Goal: Task Accomplishment & Management: Manage account settings

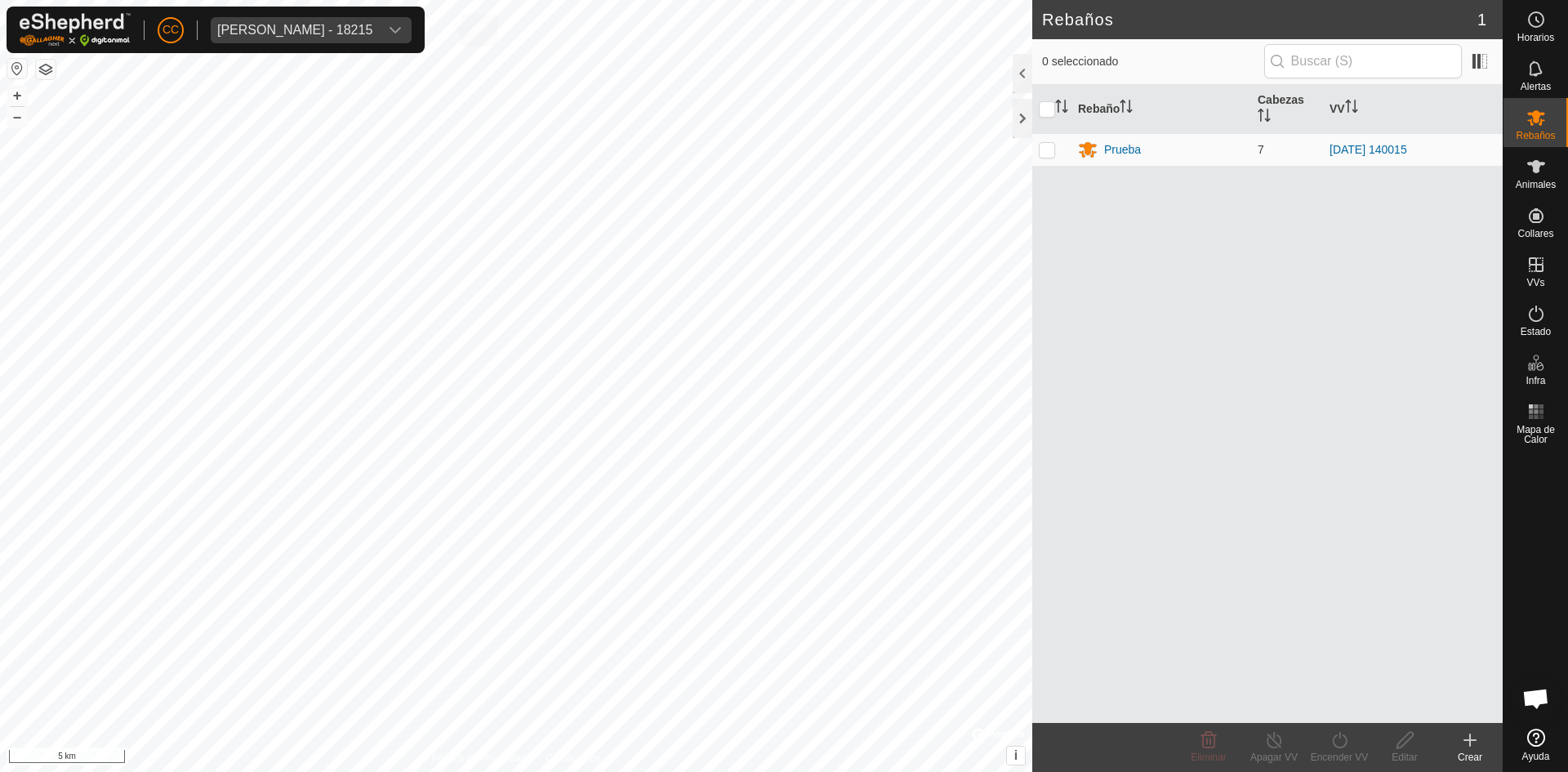
click at [344, 31] on div "[PERSON_NAME] - 18215" at bounding box center [295, 31] width 155 height 13
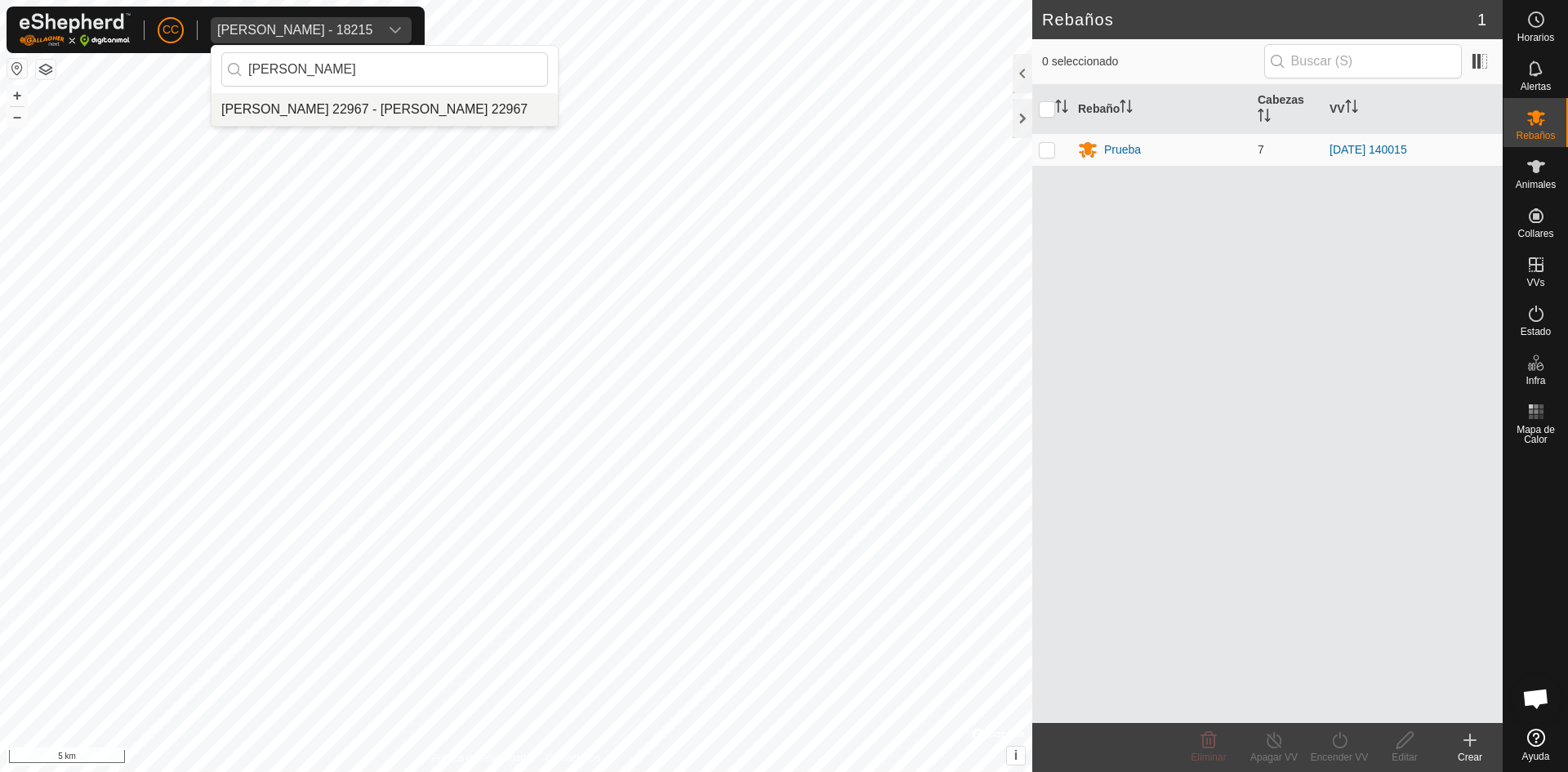
type input "[PERSON_NAME]"
click at [359, 98] on li "[PERSON_NAME] 22967 - [PERSON_NAME] 22967" at bounding box center [384, 109] width 346 height 32
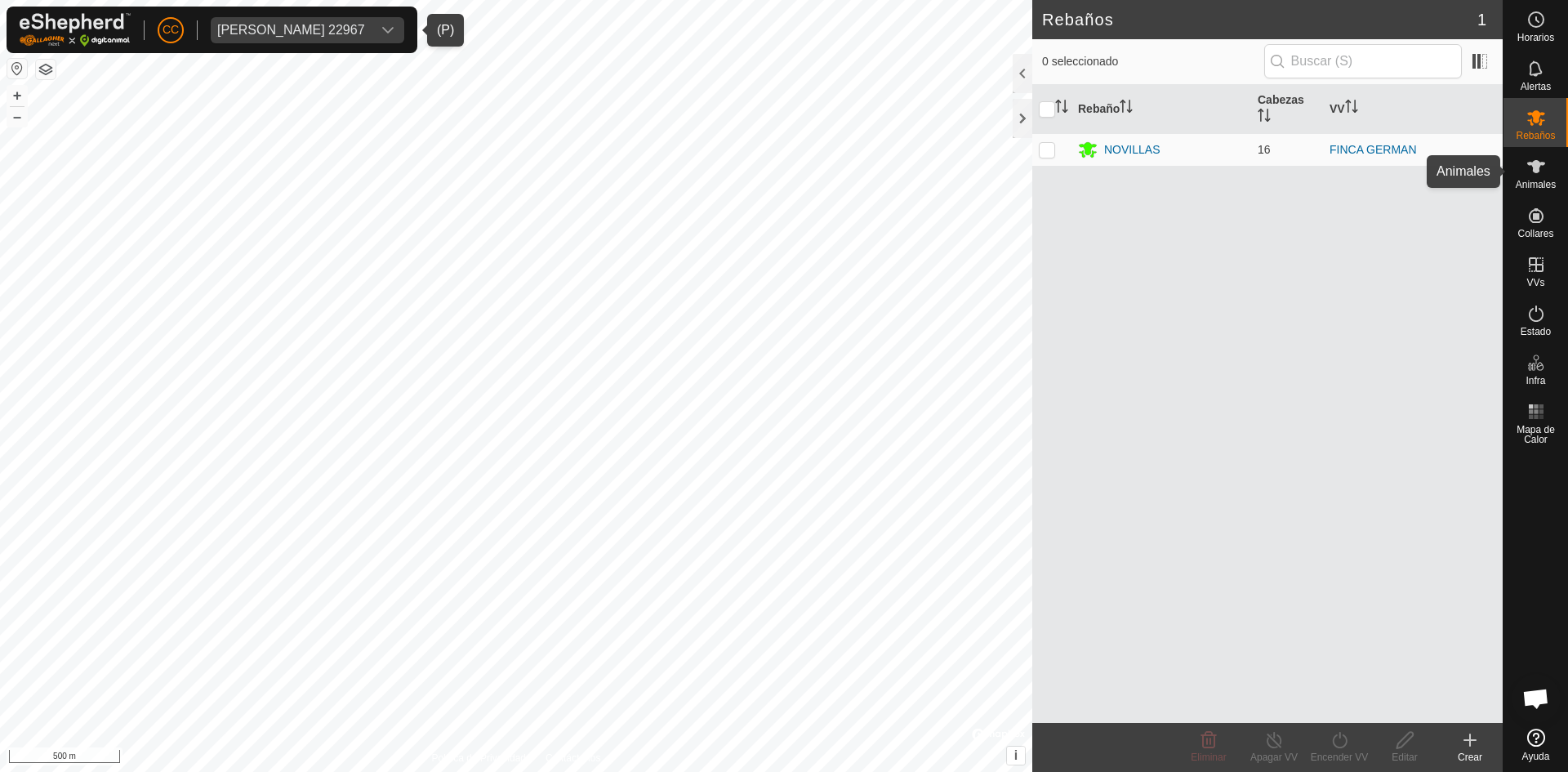
click at [1561, 176] on div "Animales" at bounding box center [1536, 171] width 65 height 49
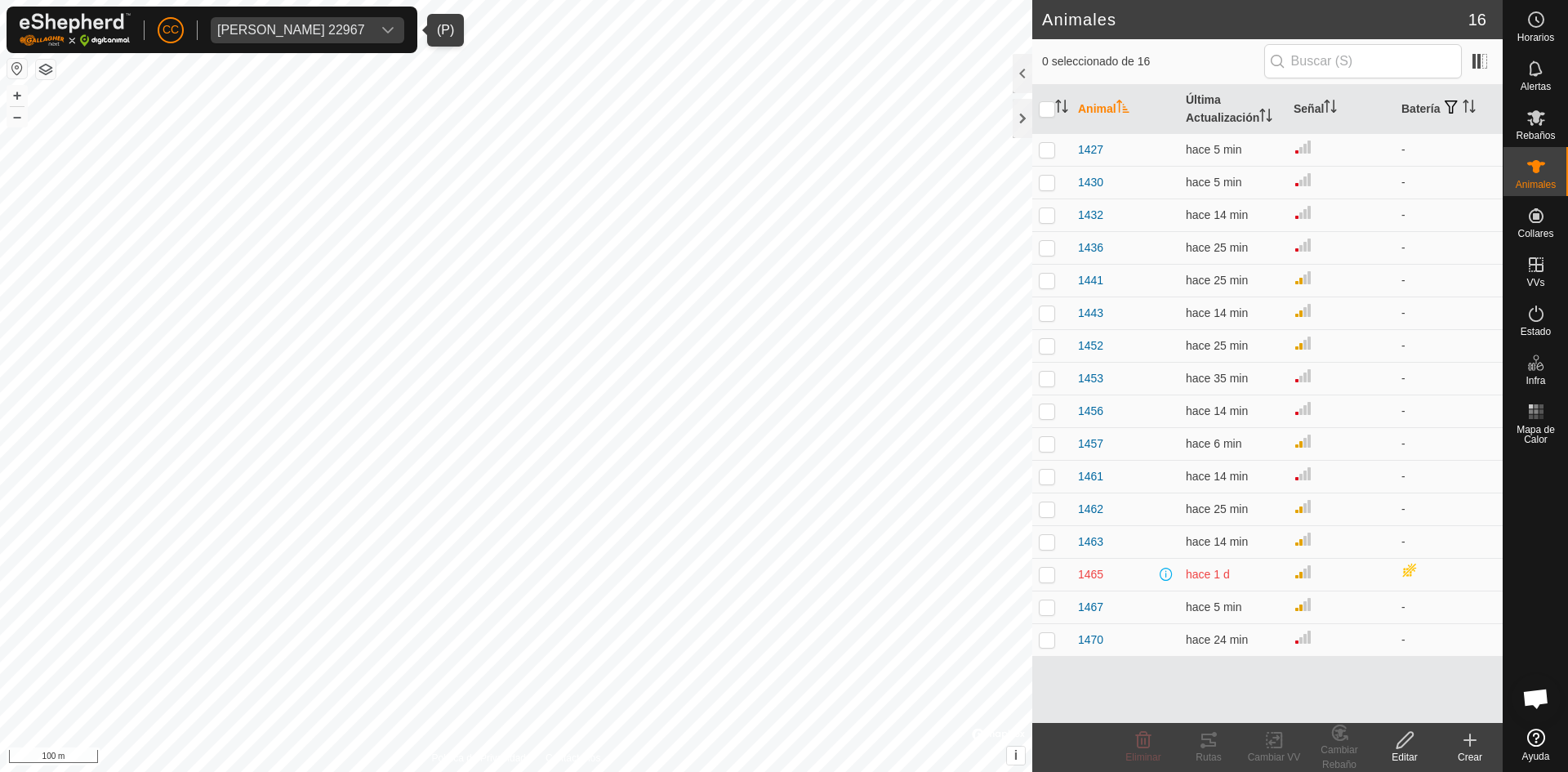
click at [45, 70] on button "button" at bounding box center [46, 70] width 20 height 20
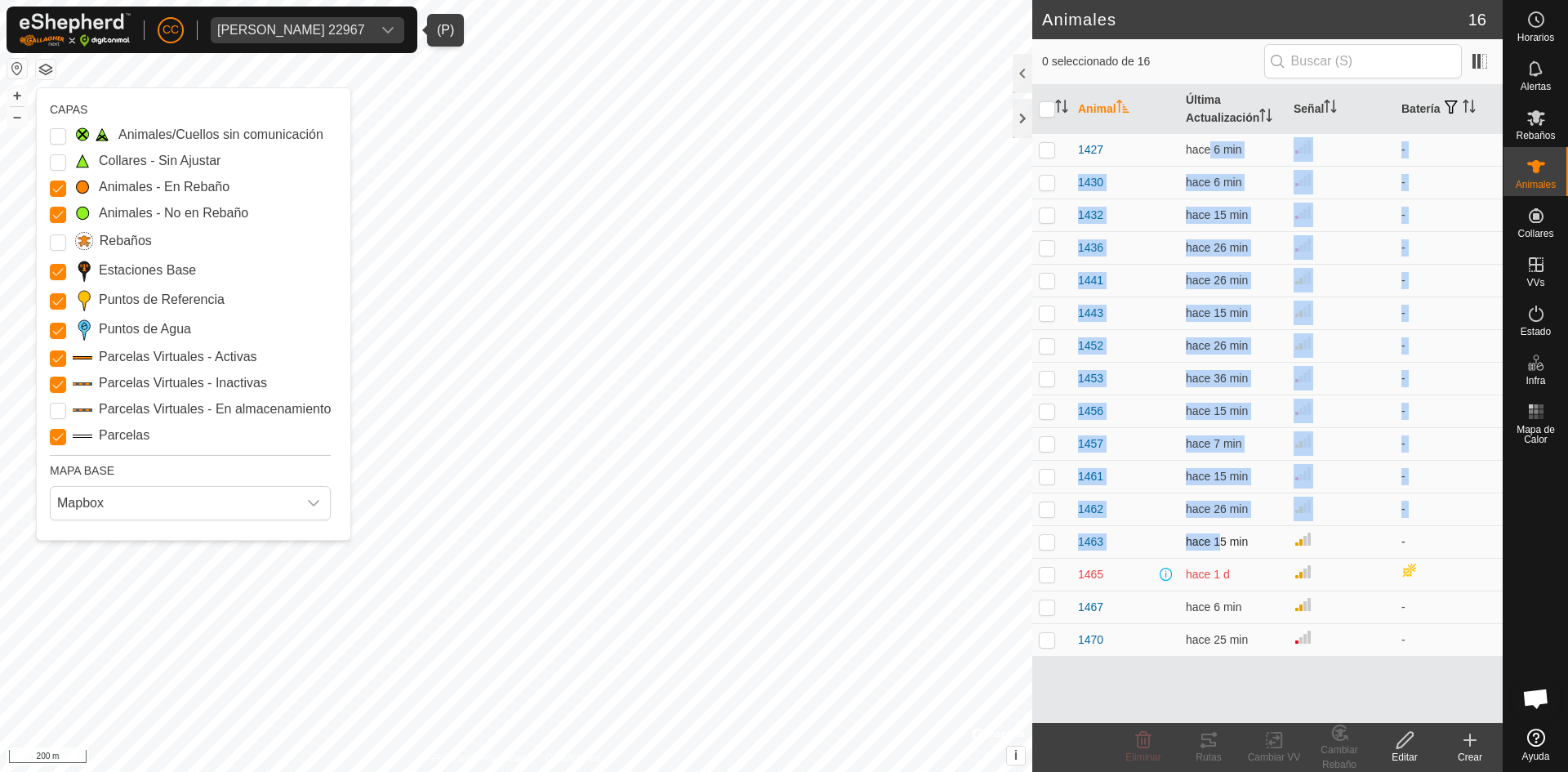
drag, startPoint x: 1206, startPoint y: 155, endPoint x: 1214, endPoint y: 544, distance: 389.1
click at [1214, 544] on tbody "1427 hace 6 min - 1430 hace 6 min - 1432 hace 15 min - 1436 hace 26 min - 1441 …" at bounding box center [1267, 394] width 470 height 523
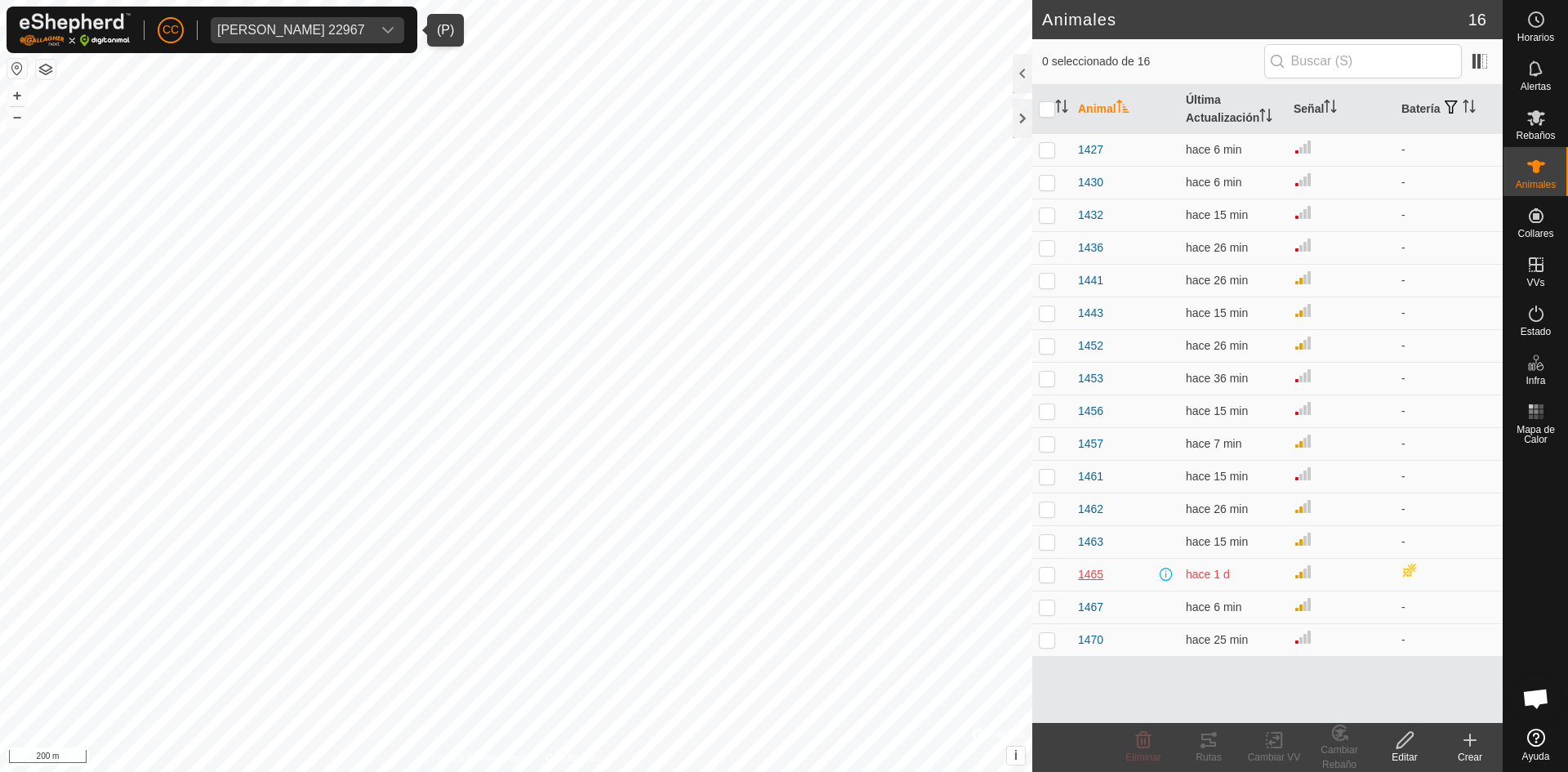
click at [1092, 581] on span "1465" at bounding box center [1090, 574] width 26 height 17
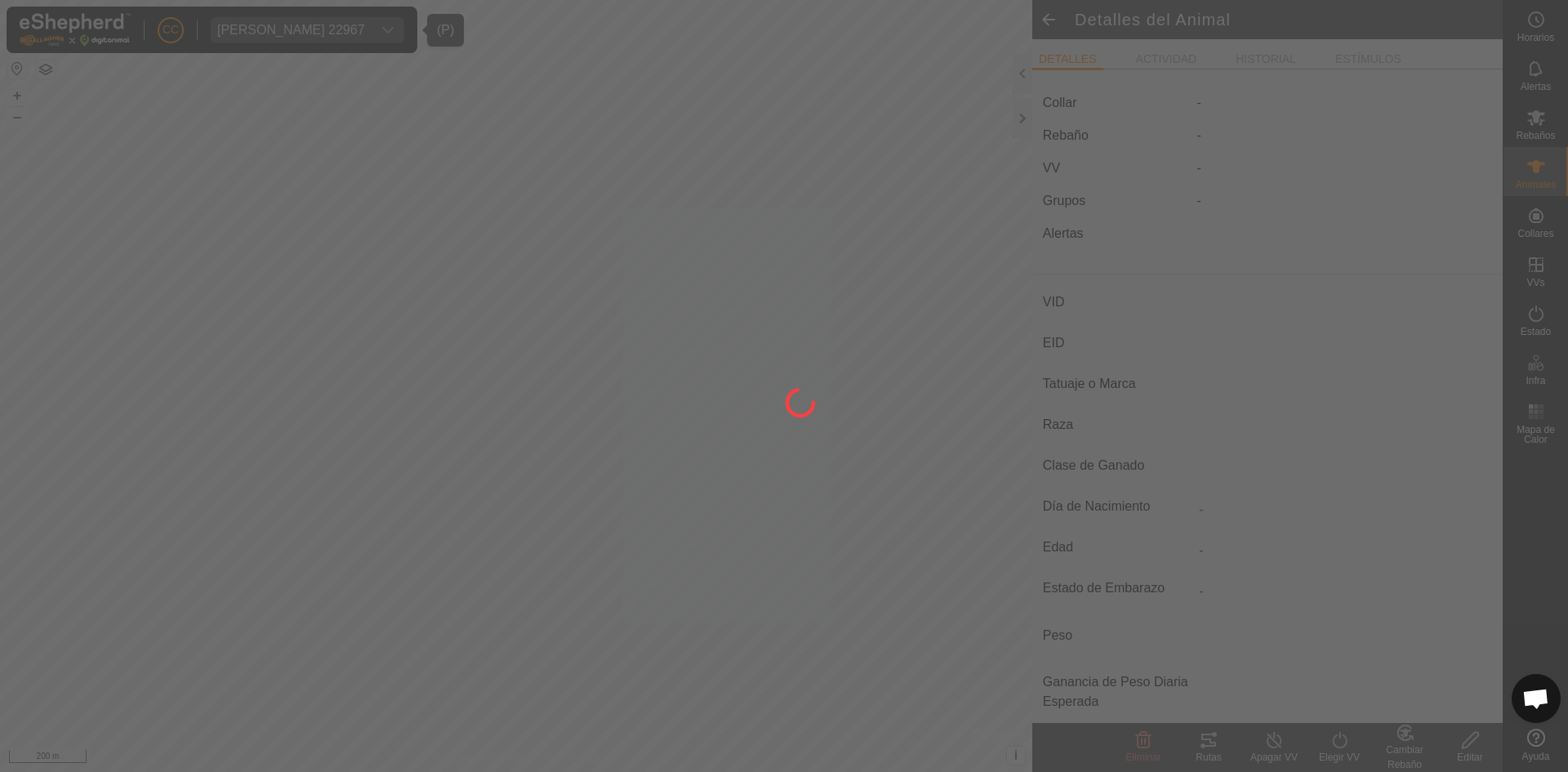
type input "1465"
type input "-"
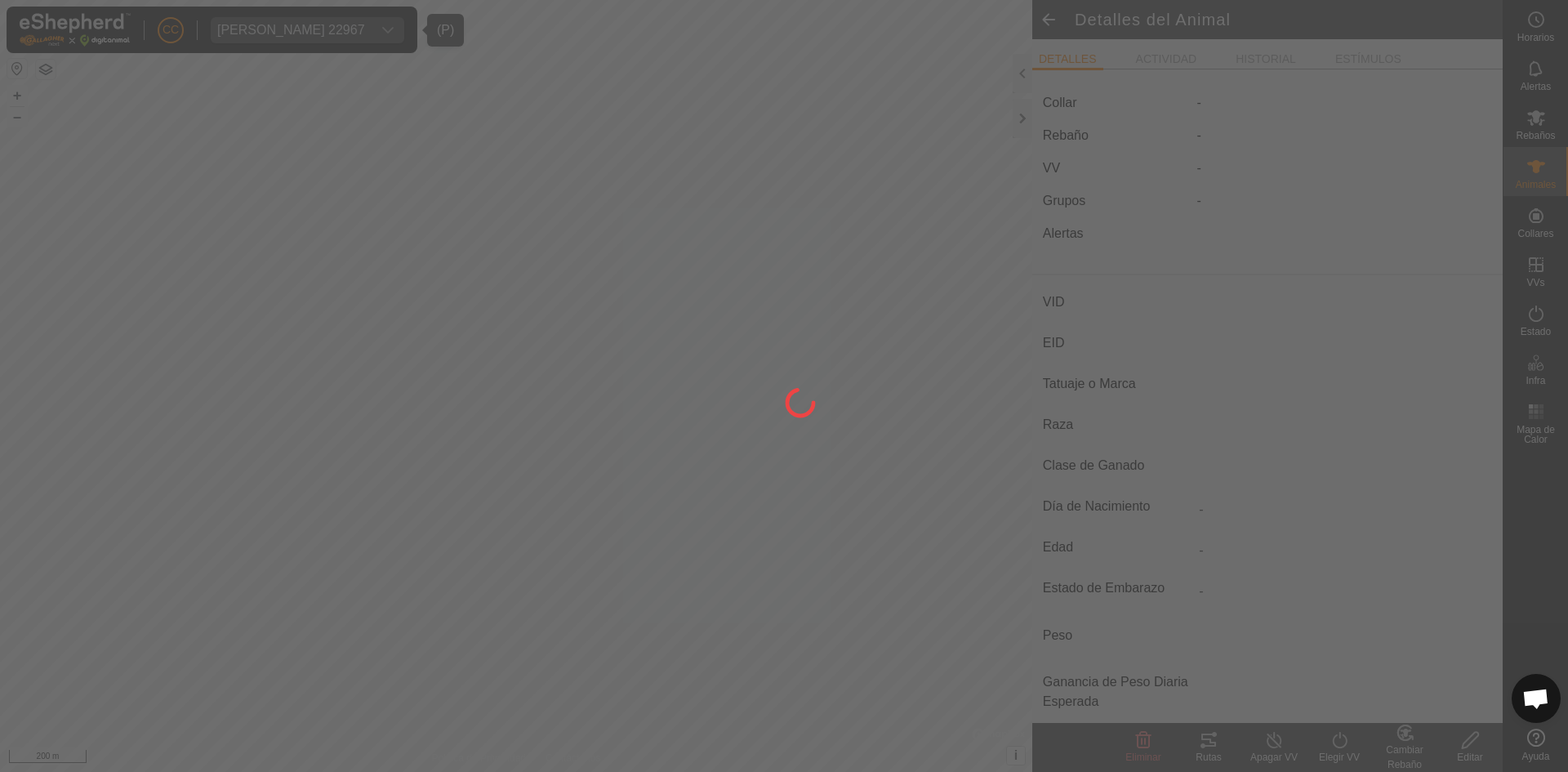
type input "-"
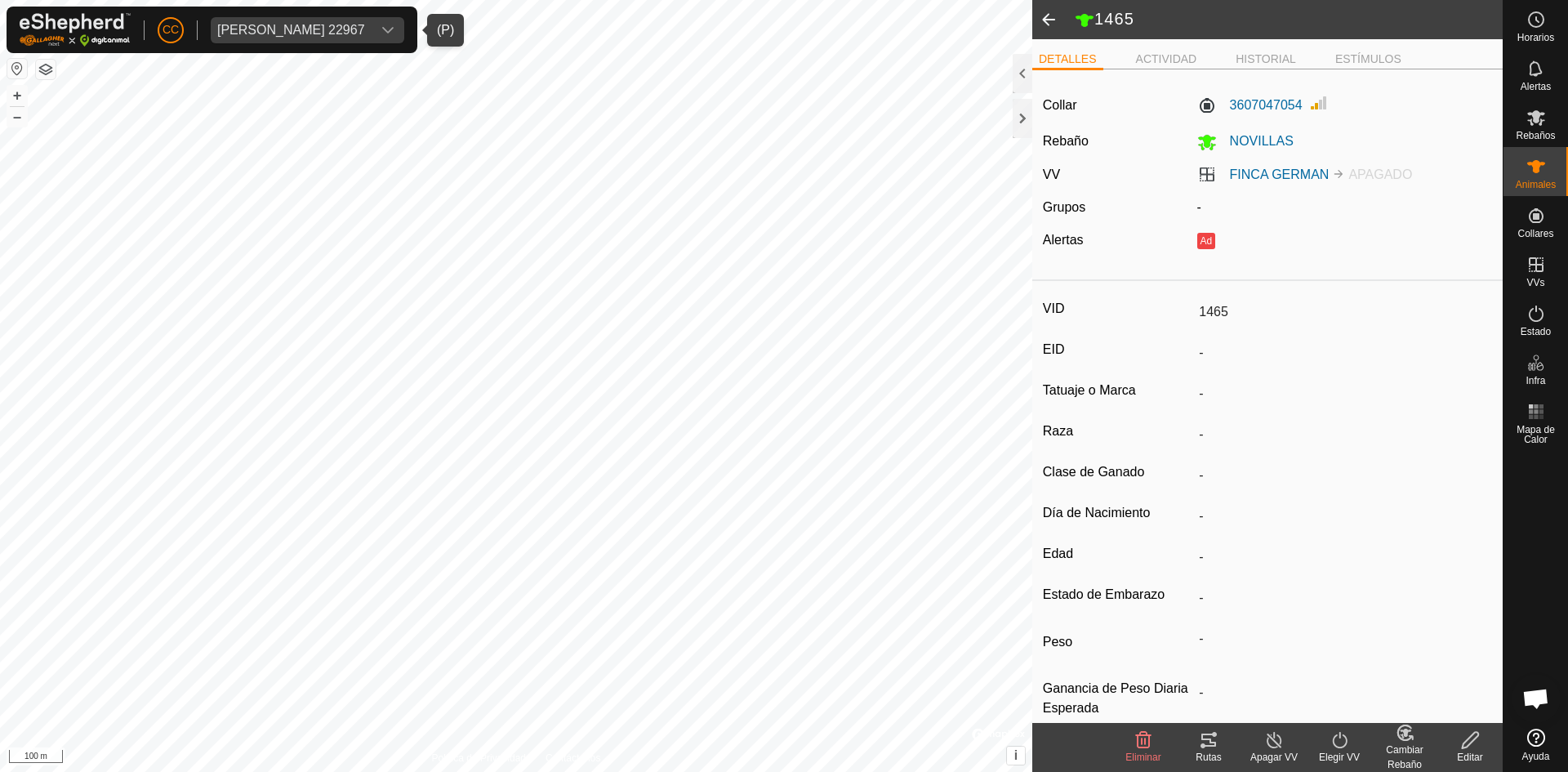
click at [1055, 9] on span at bounding box center [1048, 19] width 32 height 39
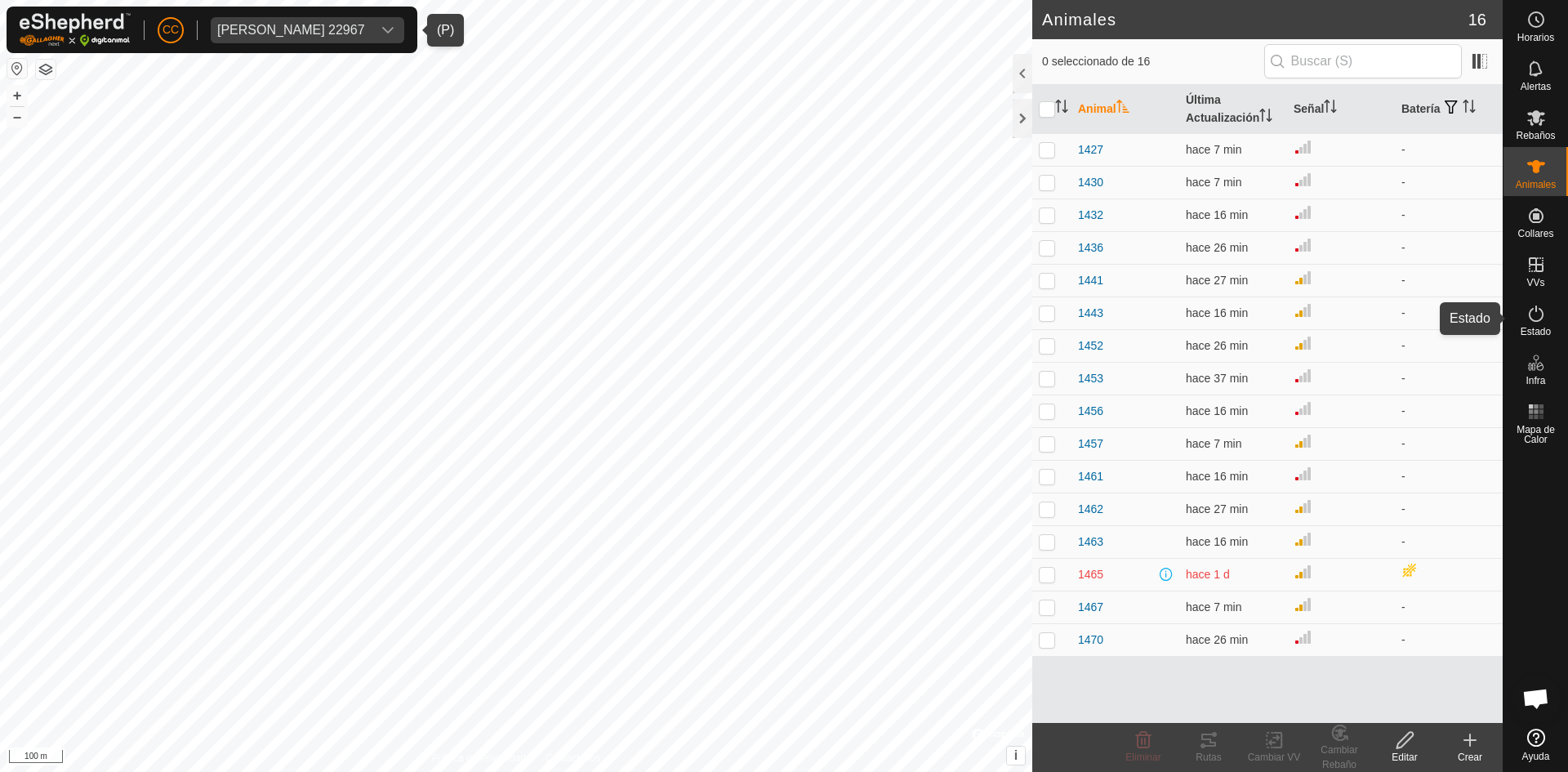
click at [1533, 319] on icon at bounding box center [1536, 314] width 20 height 20
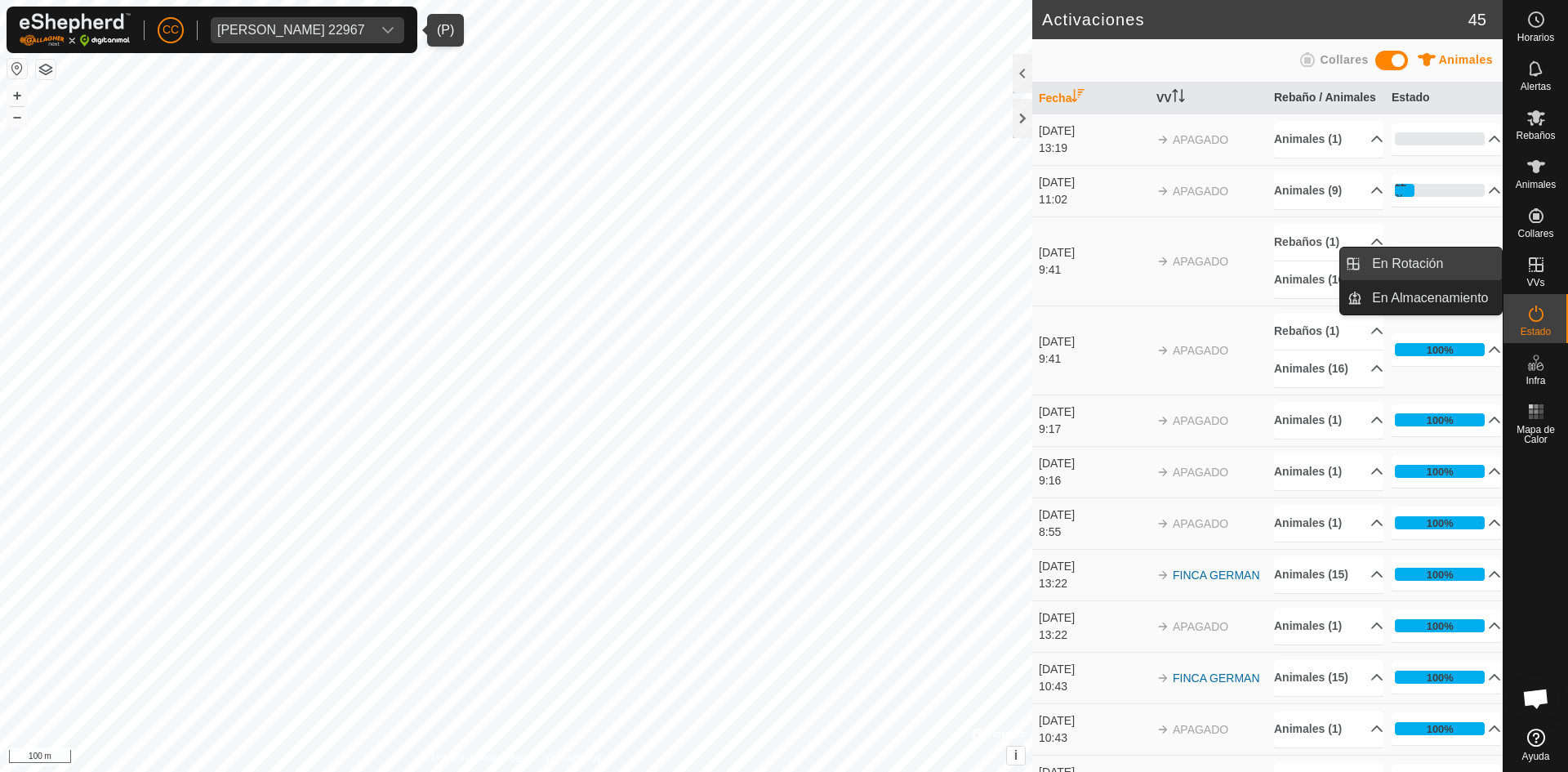
click at [1429, 264] on link "En Rotación" at bounding box center [1432, 263] width 139 height 32
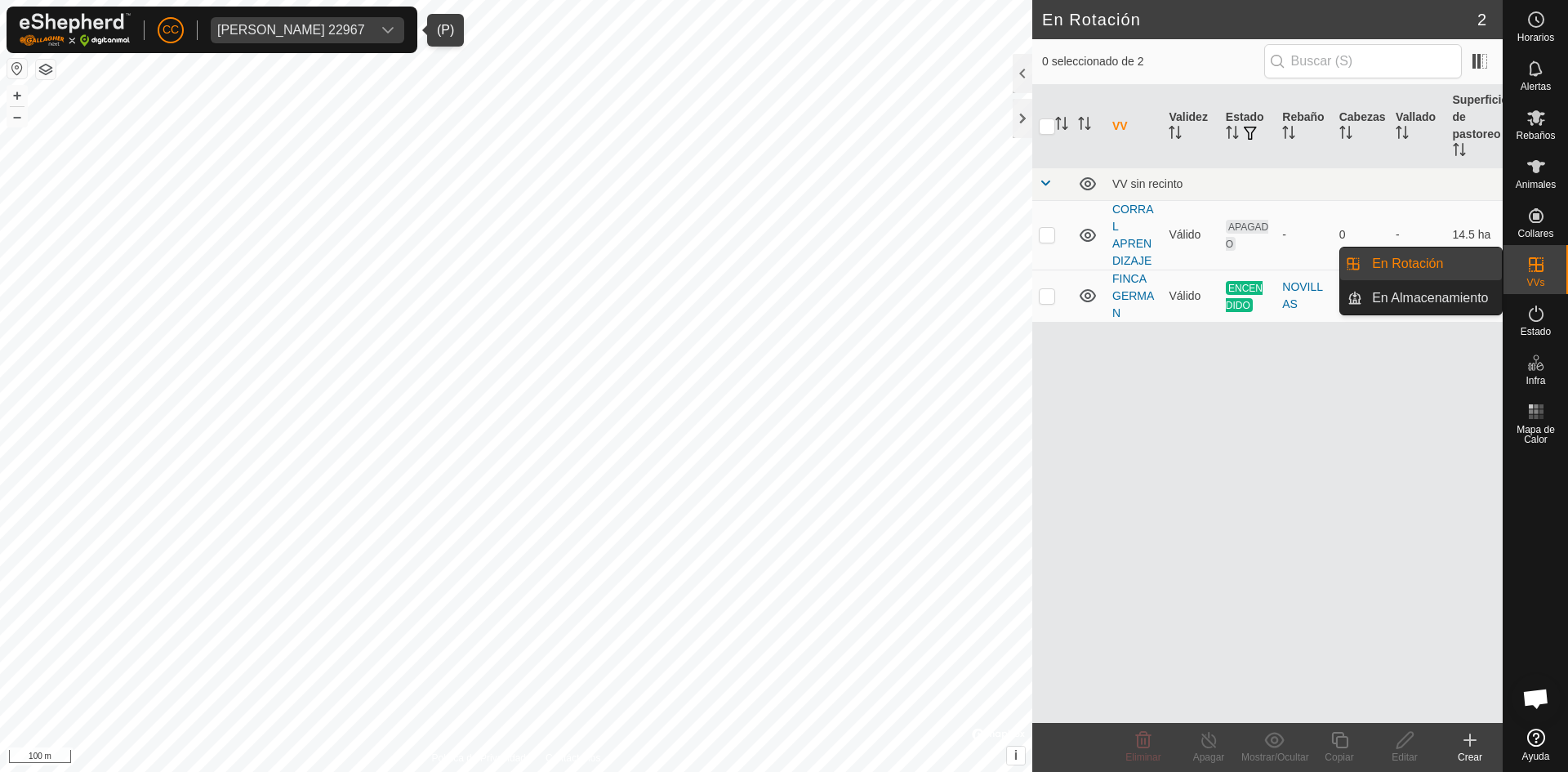
click at [1460, 272] on link "En Rotación" at bounding box center [1432, 263] width 139 height 32
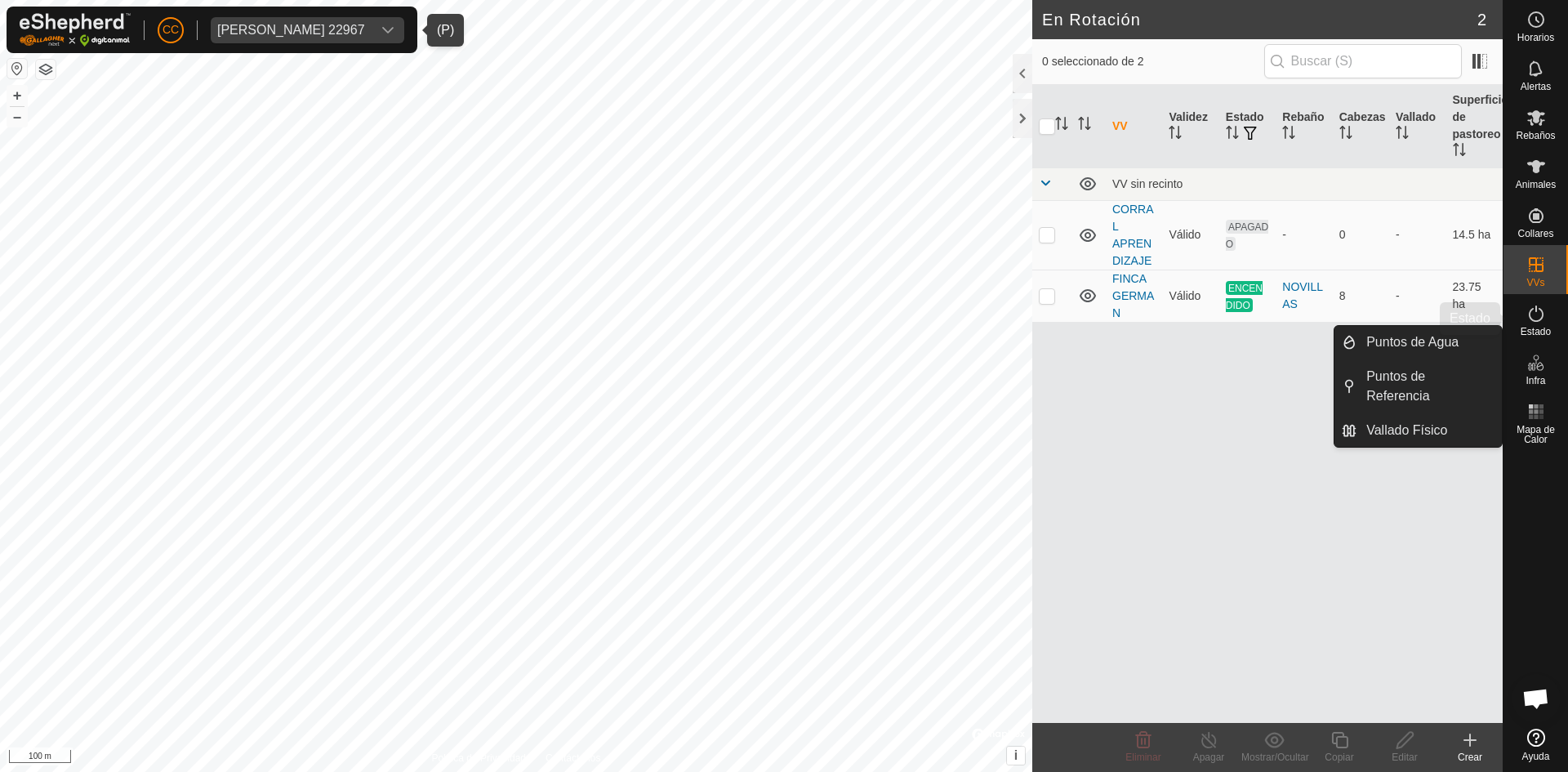
click at [1549, 327] on span "Estado" at bounding box center [1536, 332] width 30 height 10
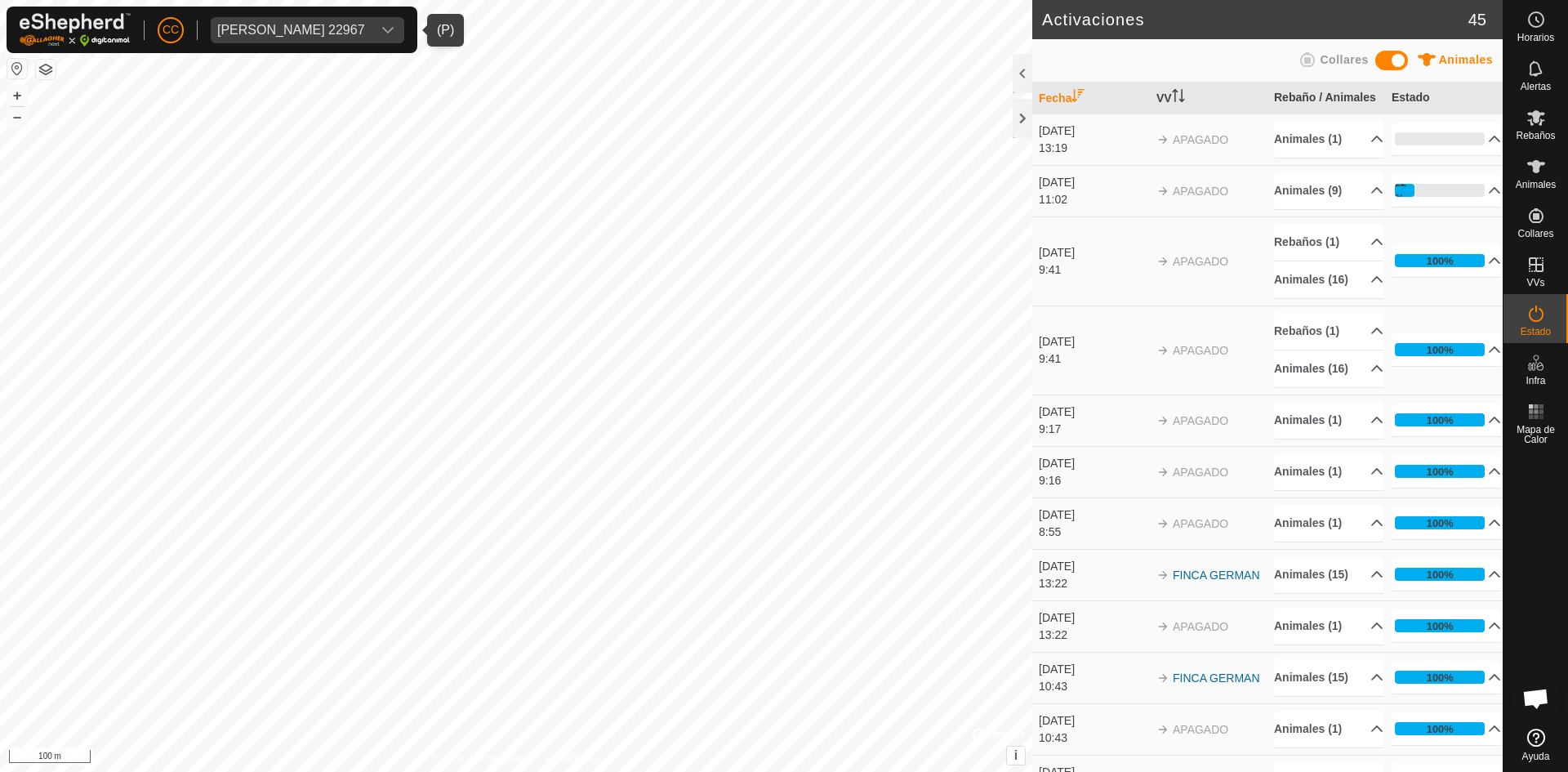
click at [51, 66] on button "button" at bounding box center [46, 70] width 20 height 20
click at [51, 69] on button "button" at bounding box center [46, 70] width 20 height 20
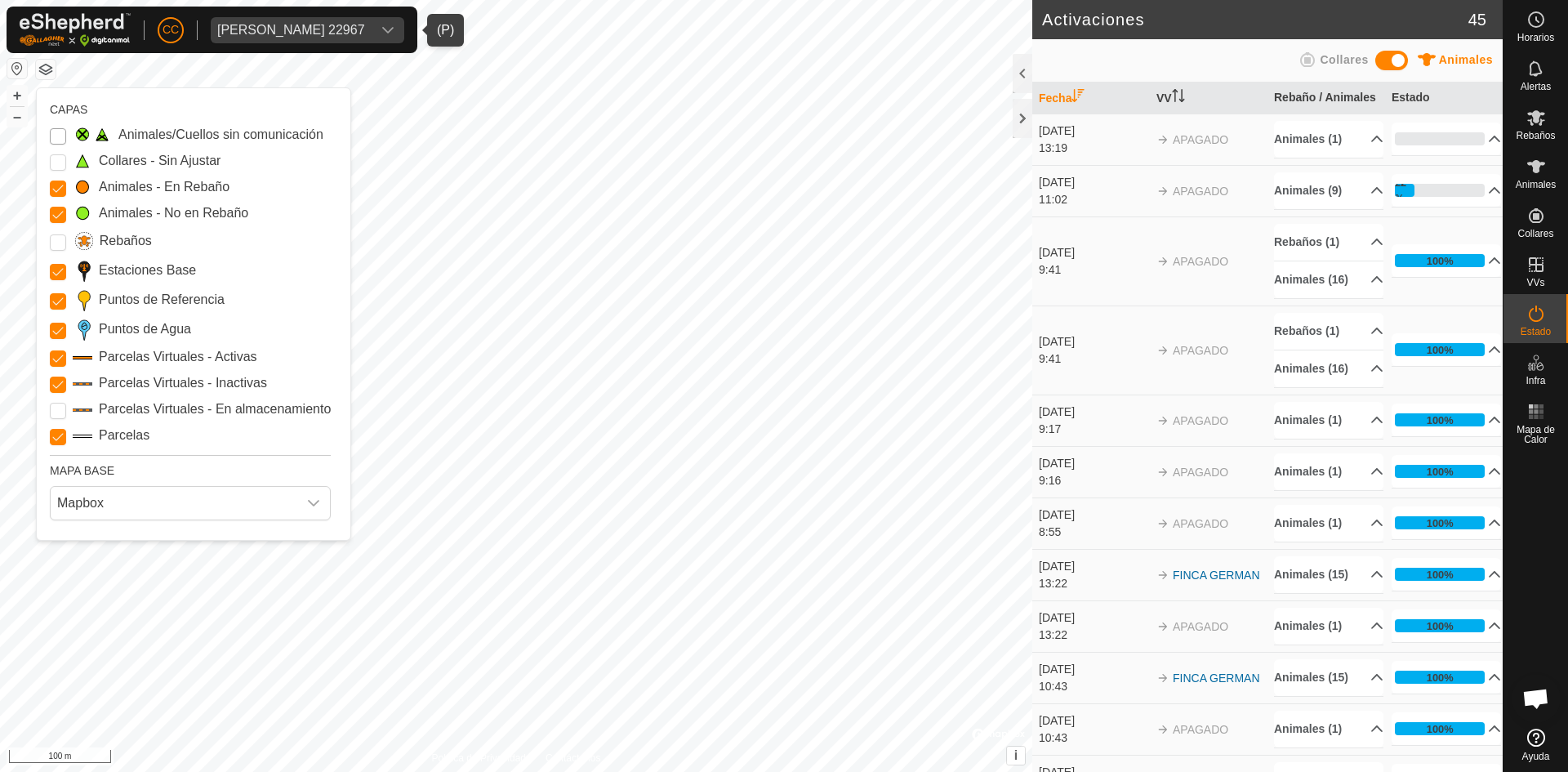
click at [57, 135] on Issue "Animales/Cuellos sin comunicación" at bounding box center [58, 137] width 17 height 17
click at [56, 159] on Unfitted "Collares - Sin Ajustar" at bounding box center [58, 163] width 17 height 17
click at [59, 244] on input "Rebaños" at bounding box center [58, 242] width 17 height 17
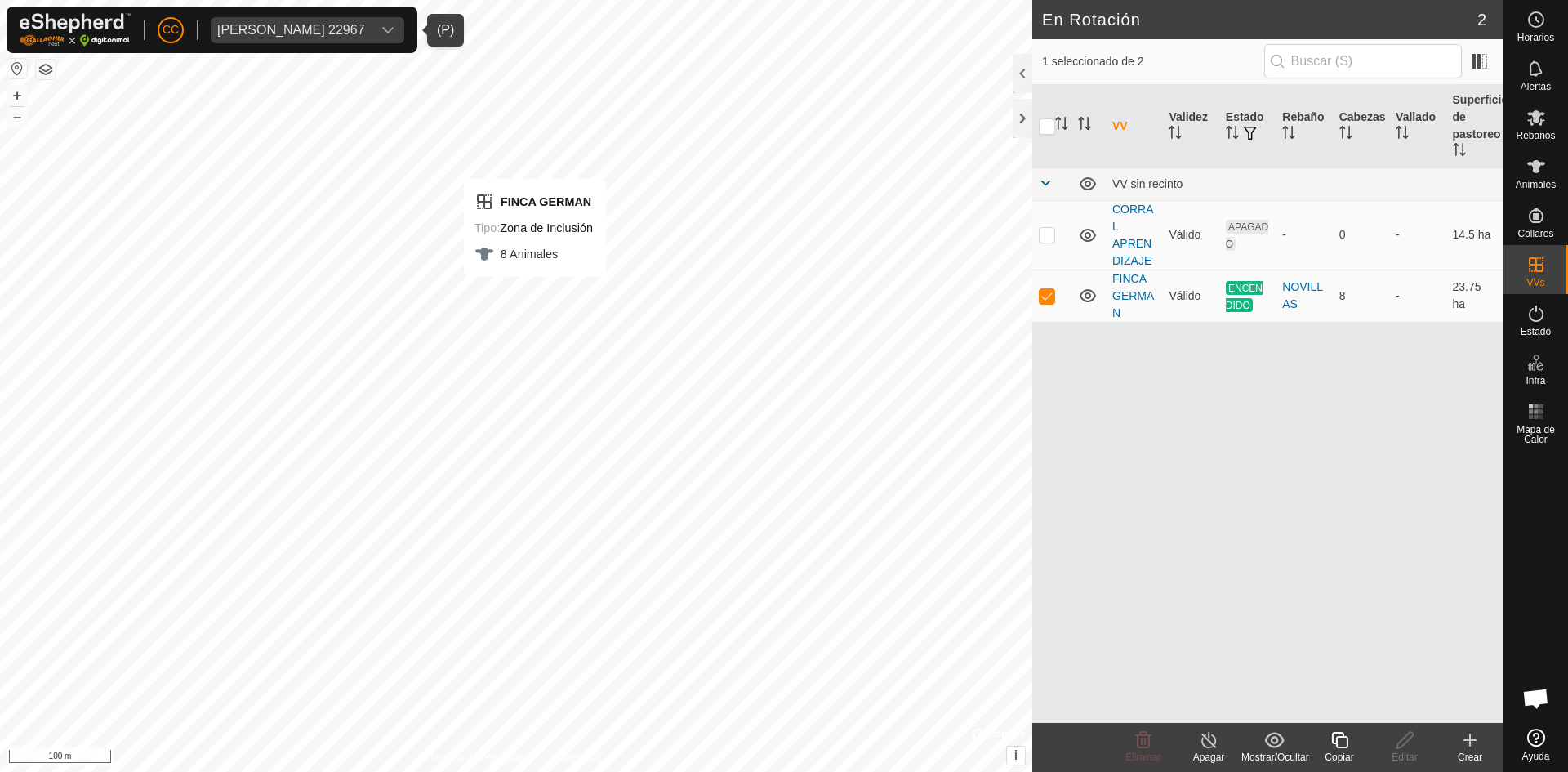
checkbox input "false"
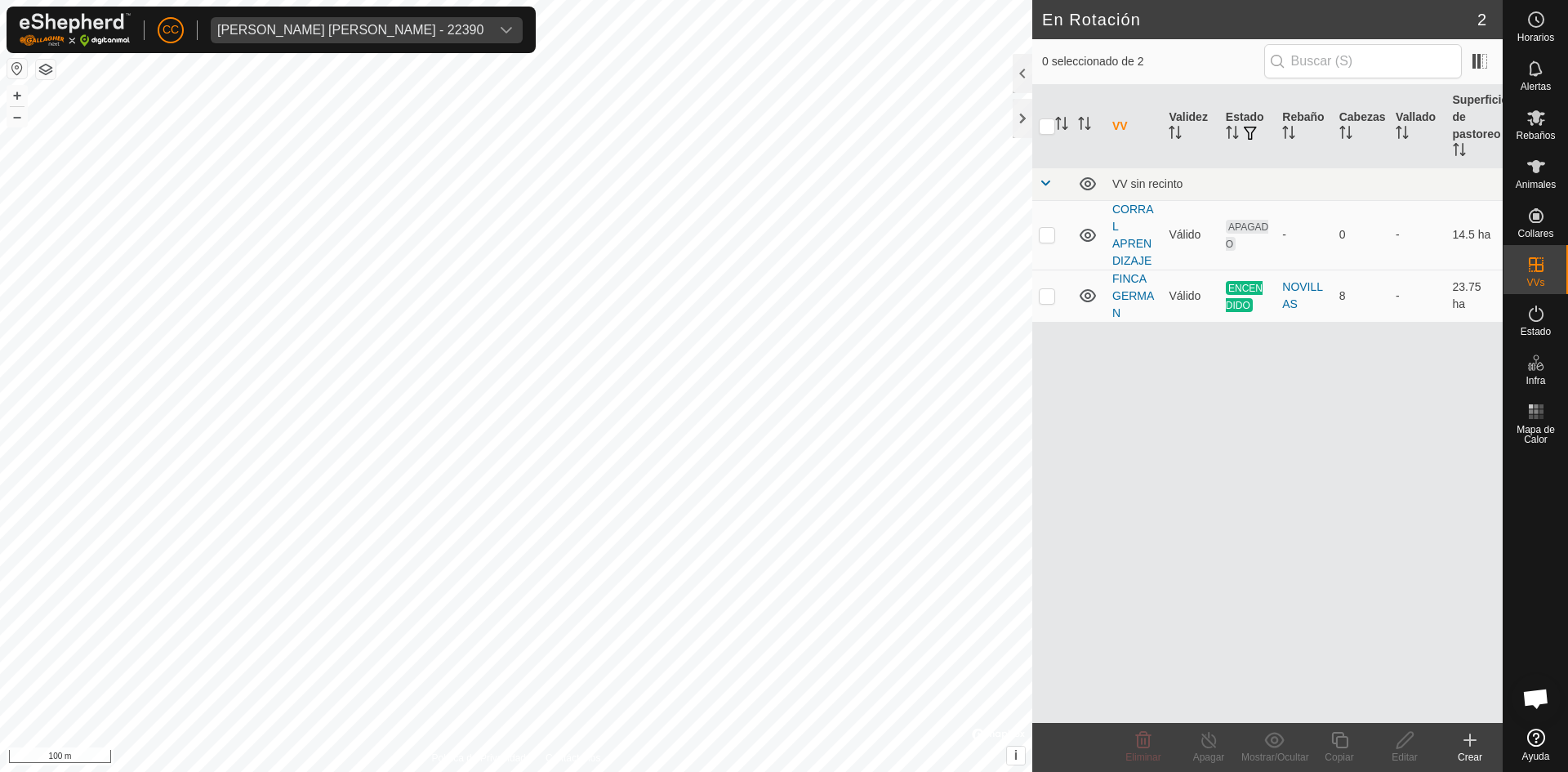
click at [42, 68] on button "button" at bounding box center [46, 70] width 20 height 20
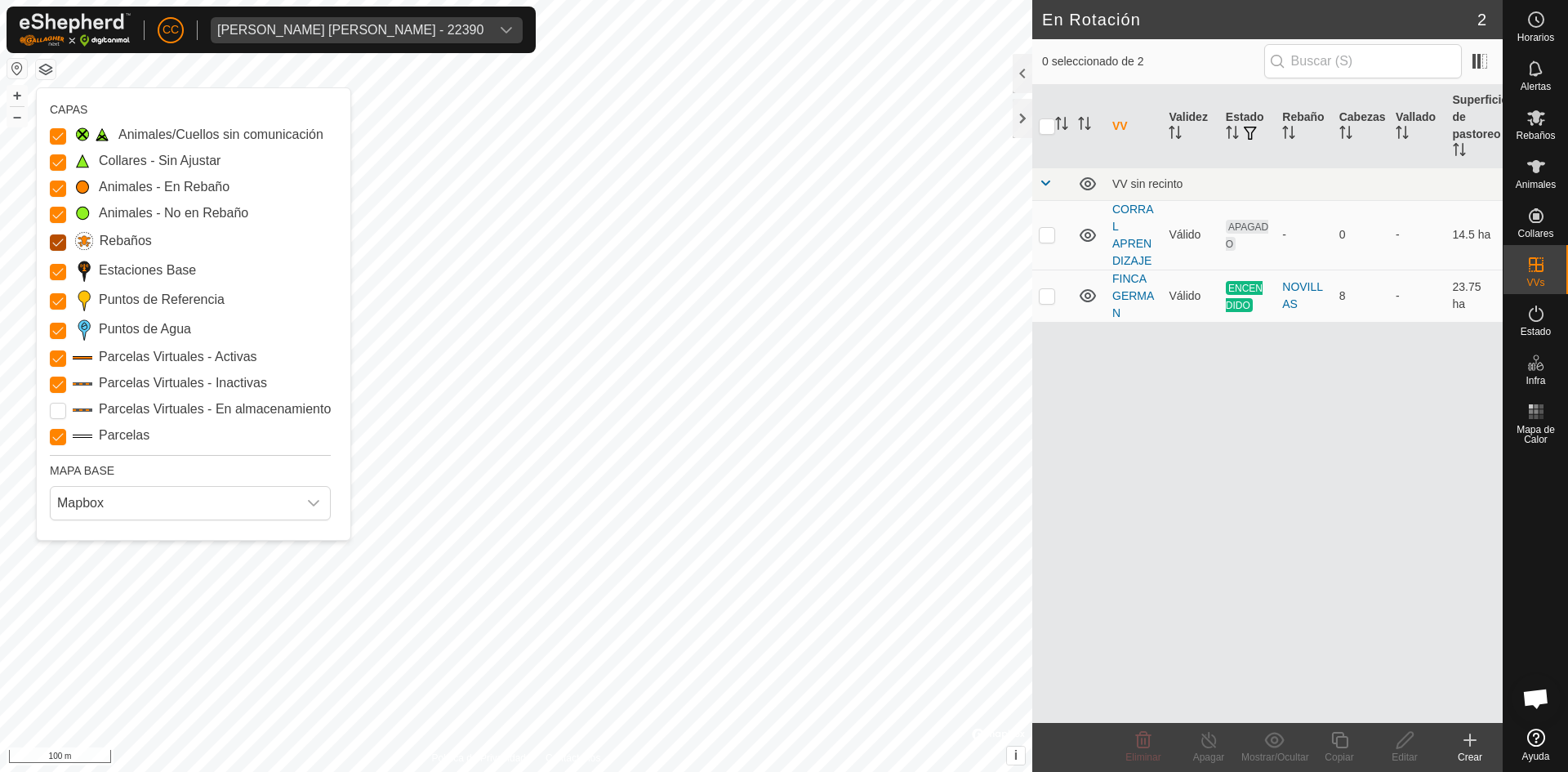
click at [56, 238] on input "Rebaños" at bounding box center [58, 242] width 17 height 17
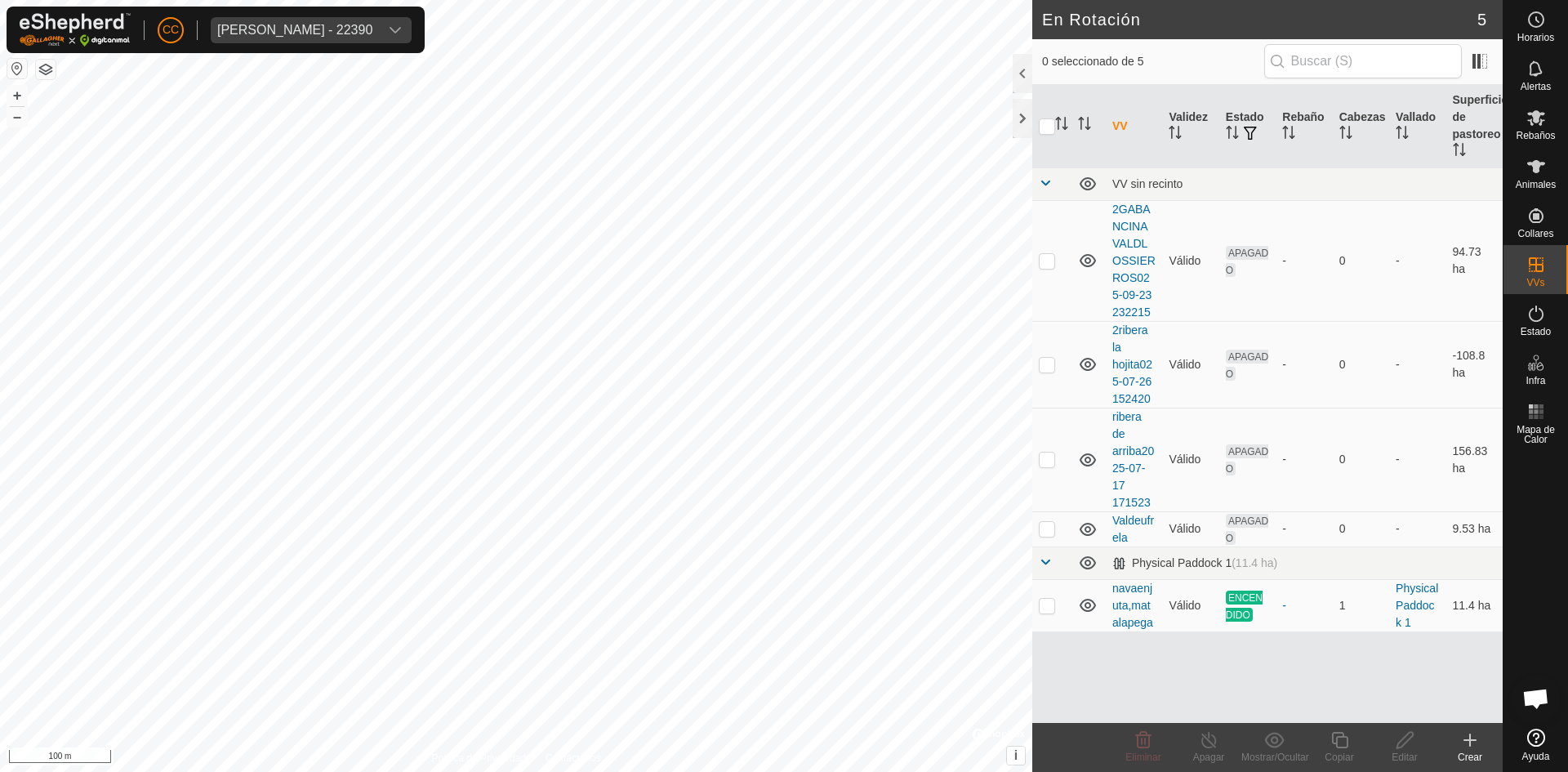
click at [17, 68] on button "button" at bounding box center [17, 69] width 20 height 20
click at [275, 24] on div "Jose Ramon Tejedor Montero - 22390" at bounding box center [295, 31] width 155 height 13
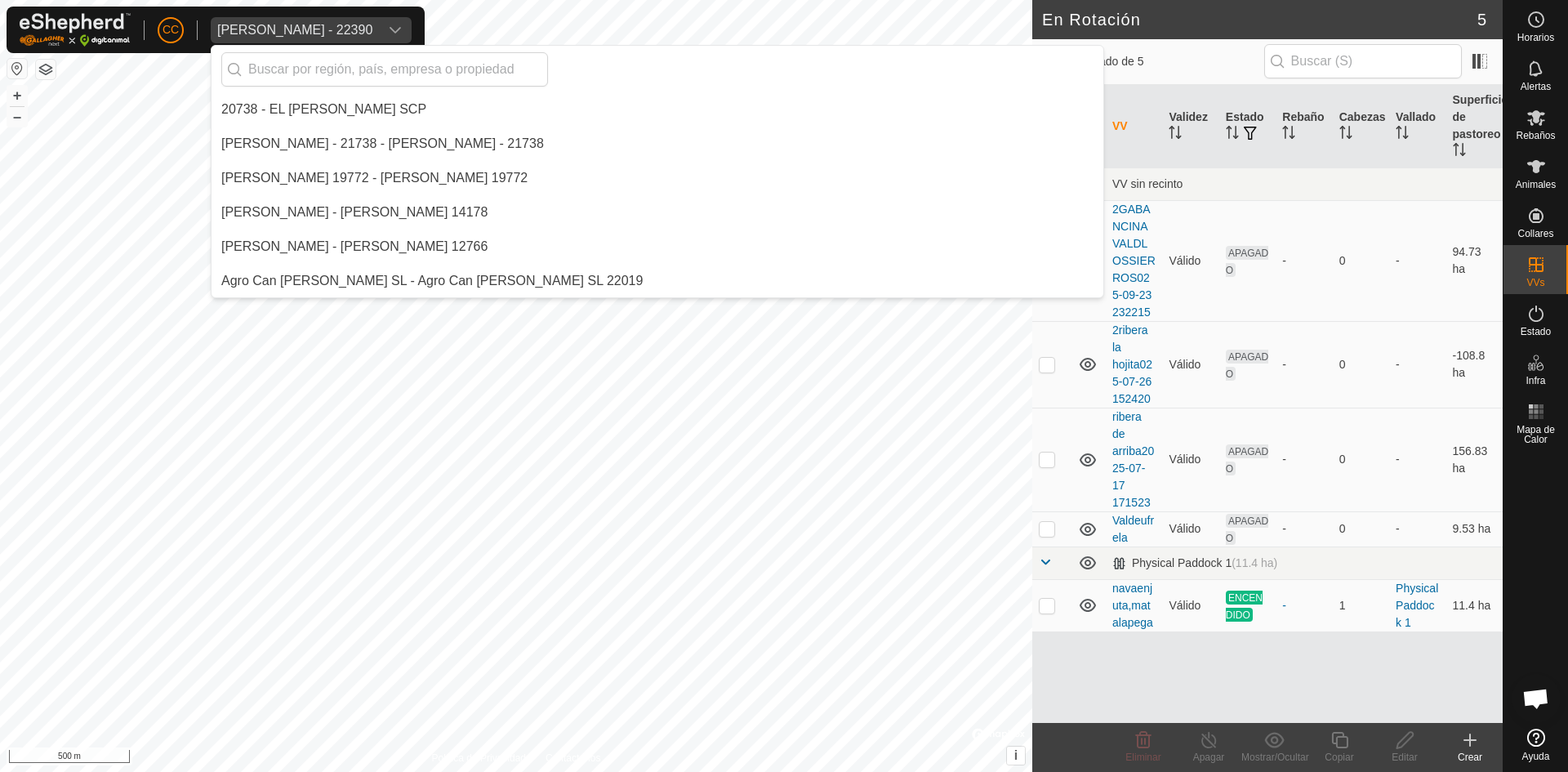
scroll to position [7618, 0]
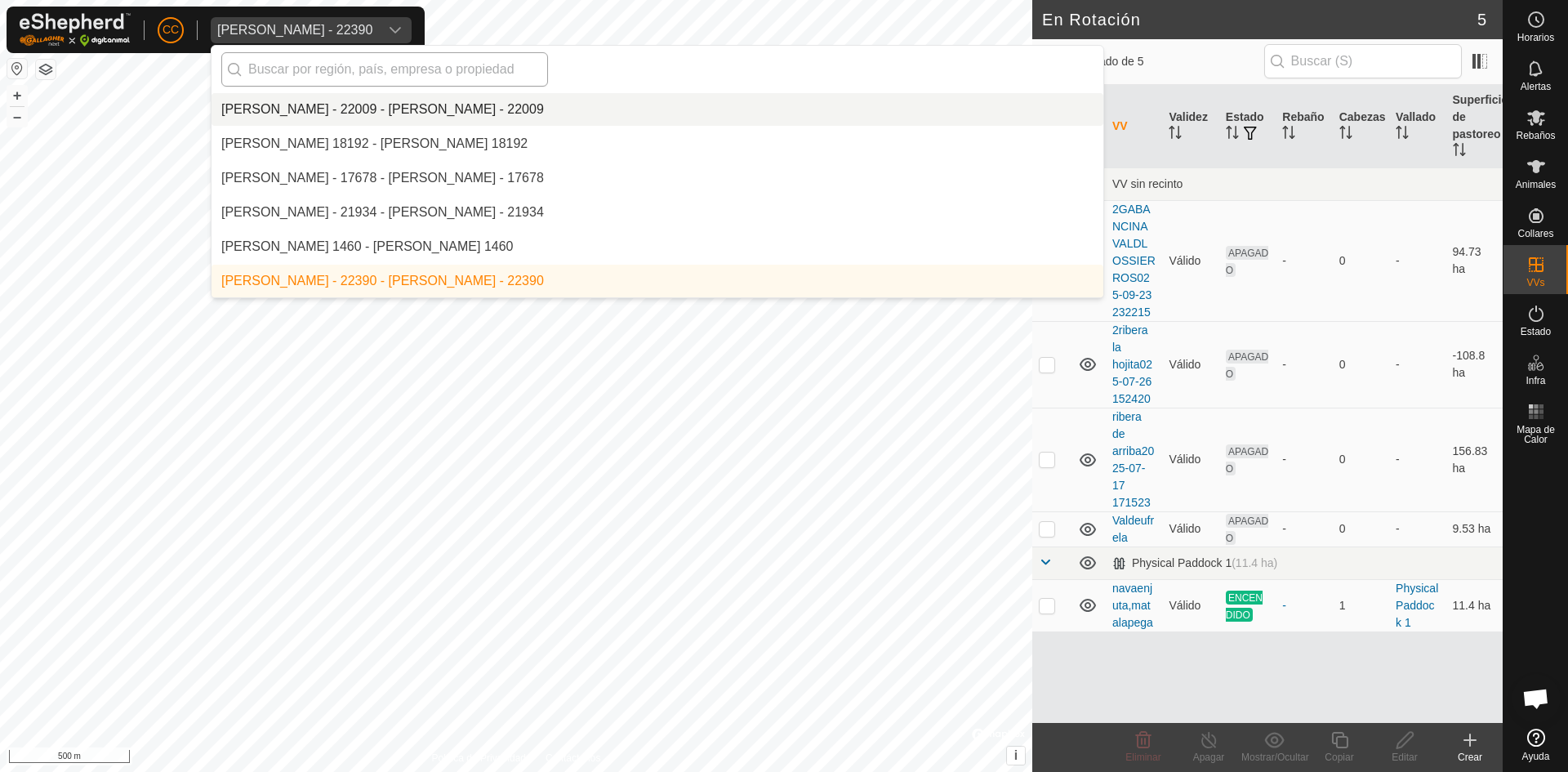
click at [346, 69] on input "text" at bounding box center [385, 69] width 327 height 34
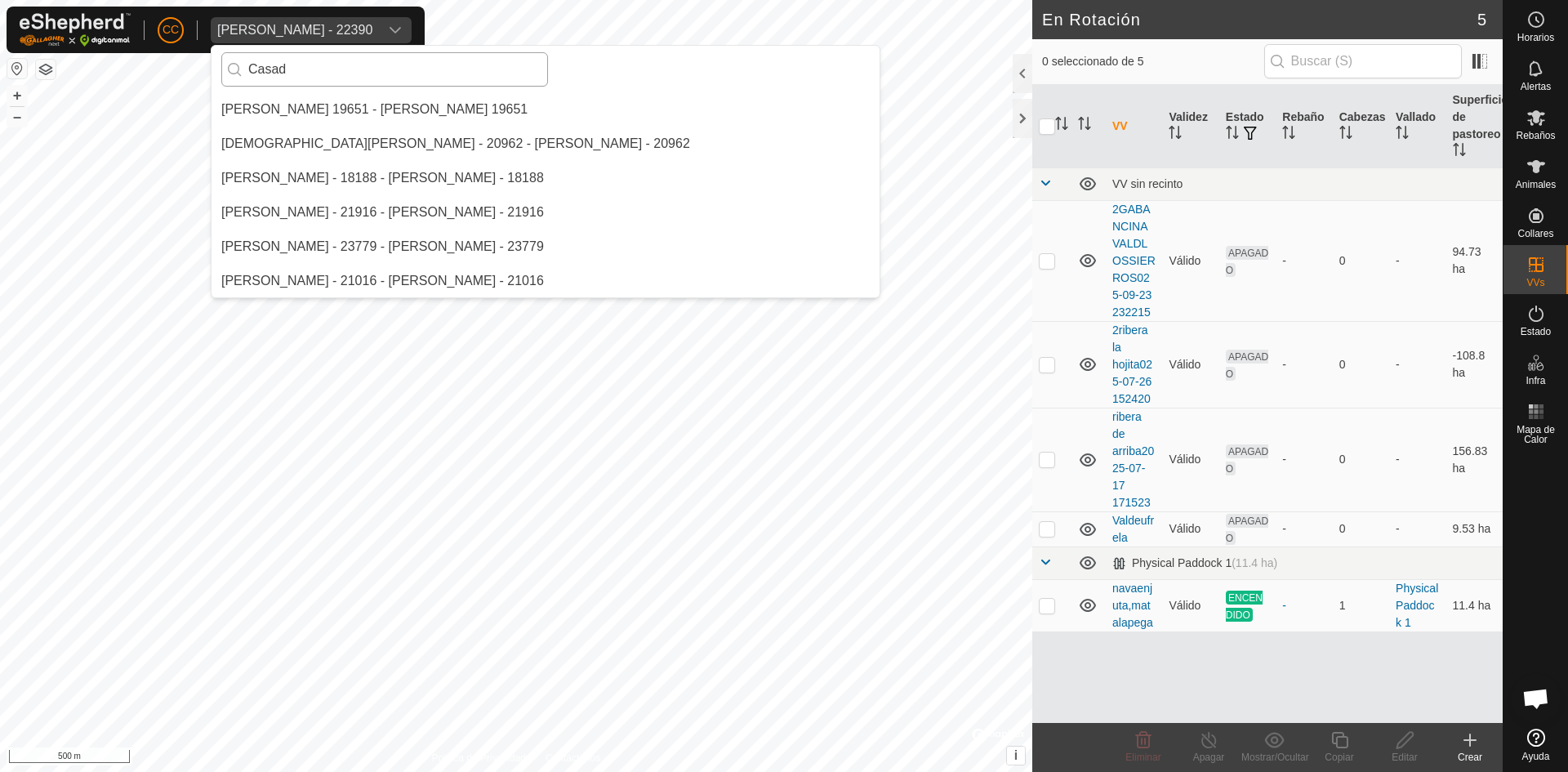
scroll to position [0, 0]
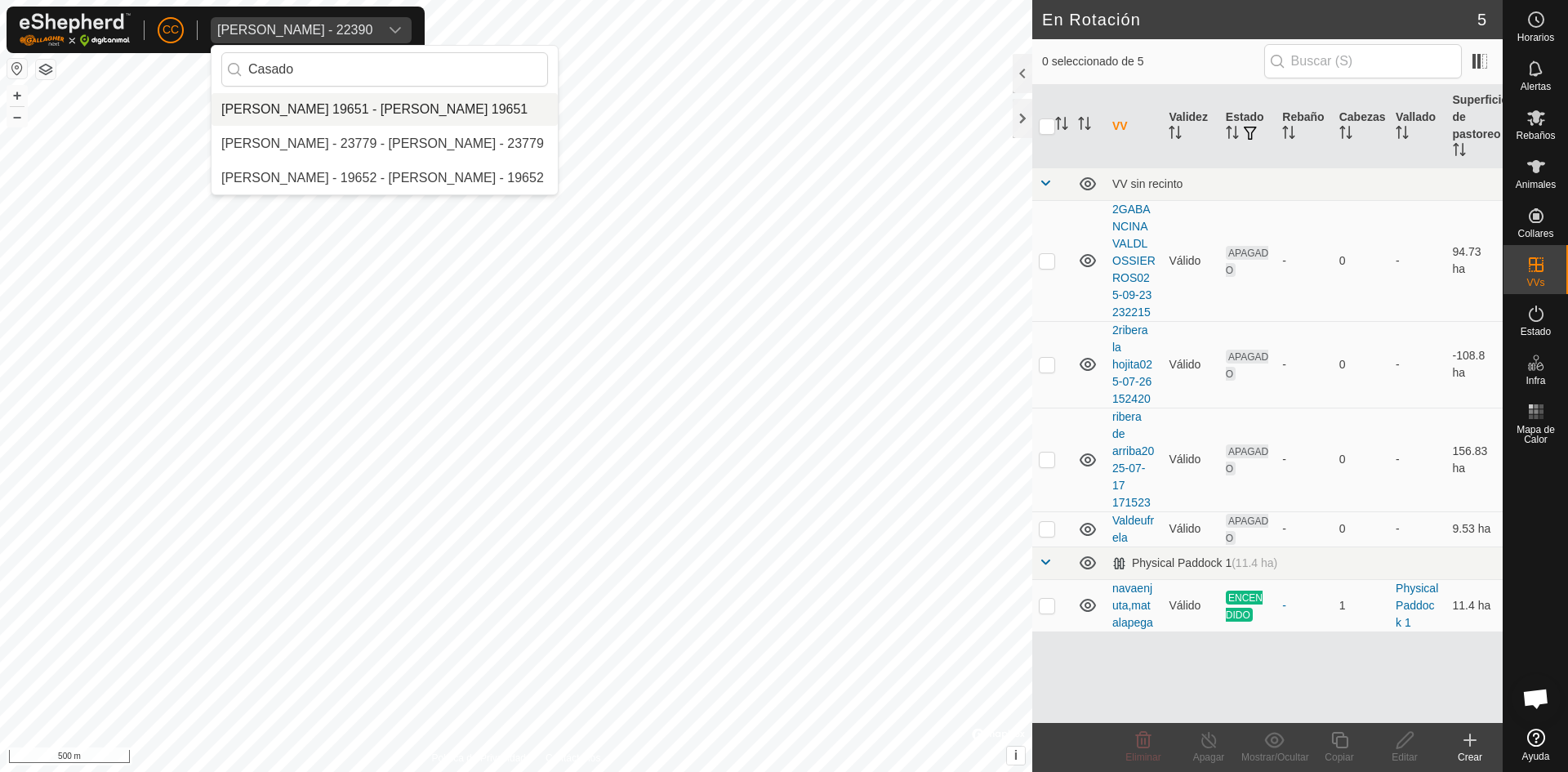
drag, startPoint x: 337, startPoint y: 70, endPoint x: 217, endPoint y: 67, distance: 120.0
click at [217, 67] on div "Casado" at bounding box center [384, 69] width 346 height 47
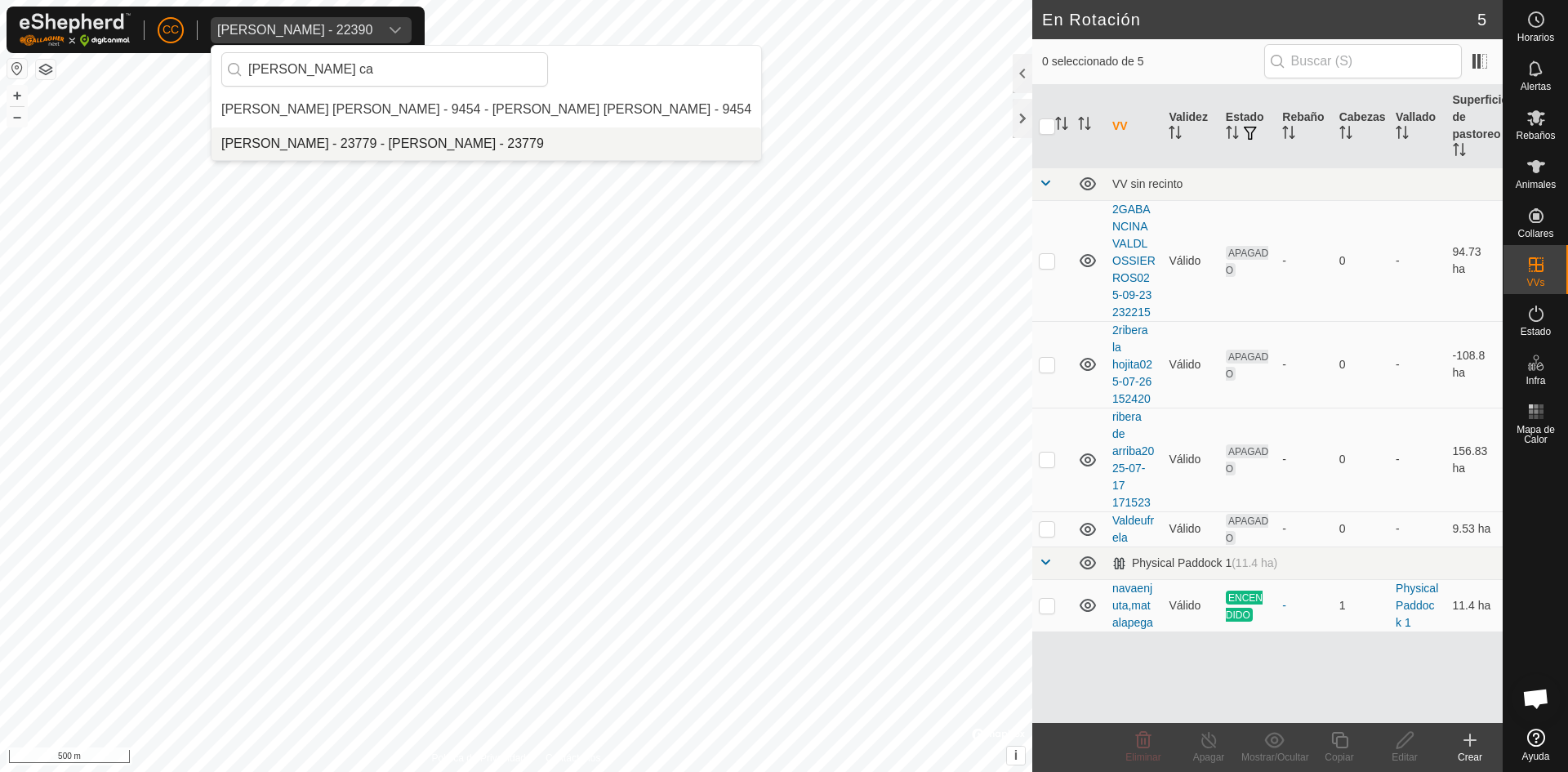
type input "Carlos ca"
click at [297, 135] on li "[PERSON_NAME] - 23779 - [PERSON_NAME] - 23779" at bounding box center [486, 144] width 549 height 32
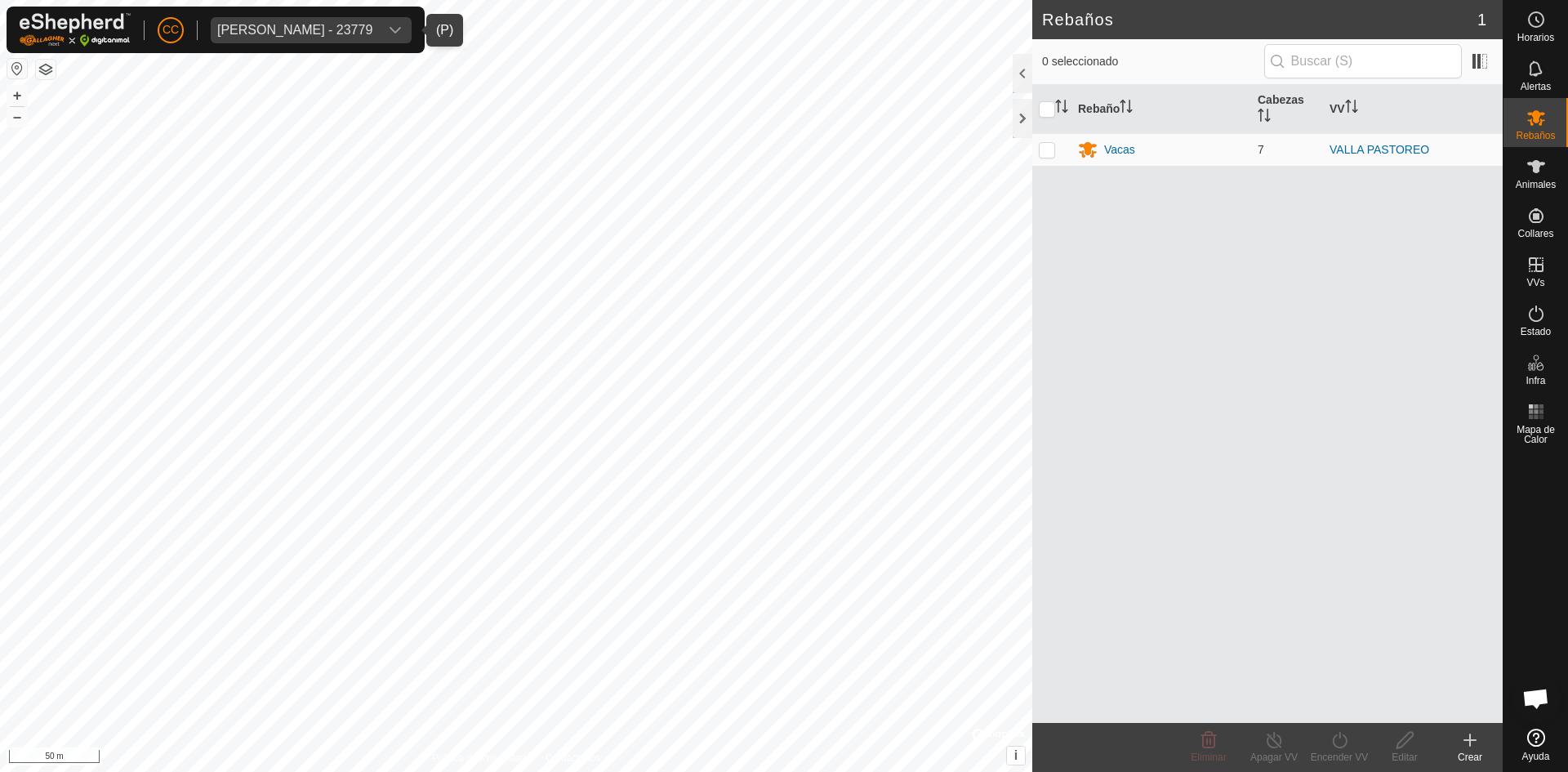
click at [324, 32] on div "Juan Carlos Casado - 23779" at bounding box center [295, 31] width 155 height 13
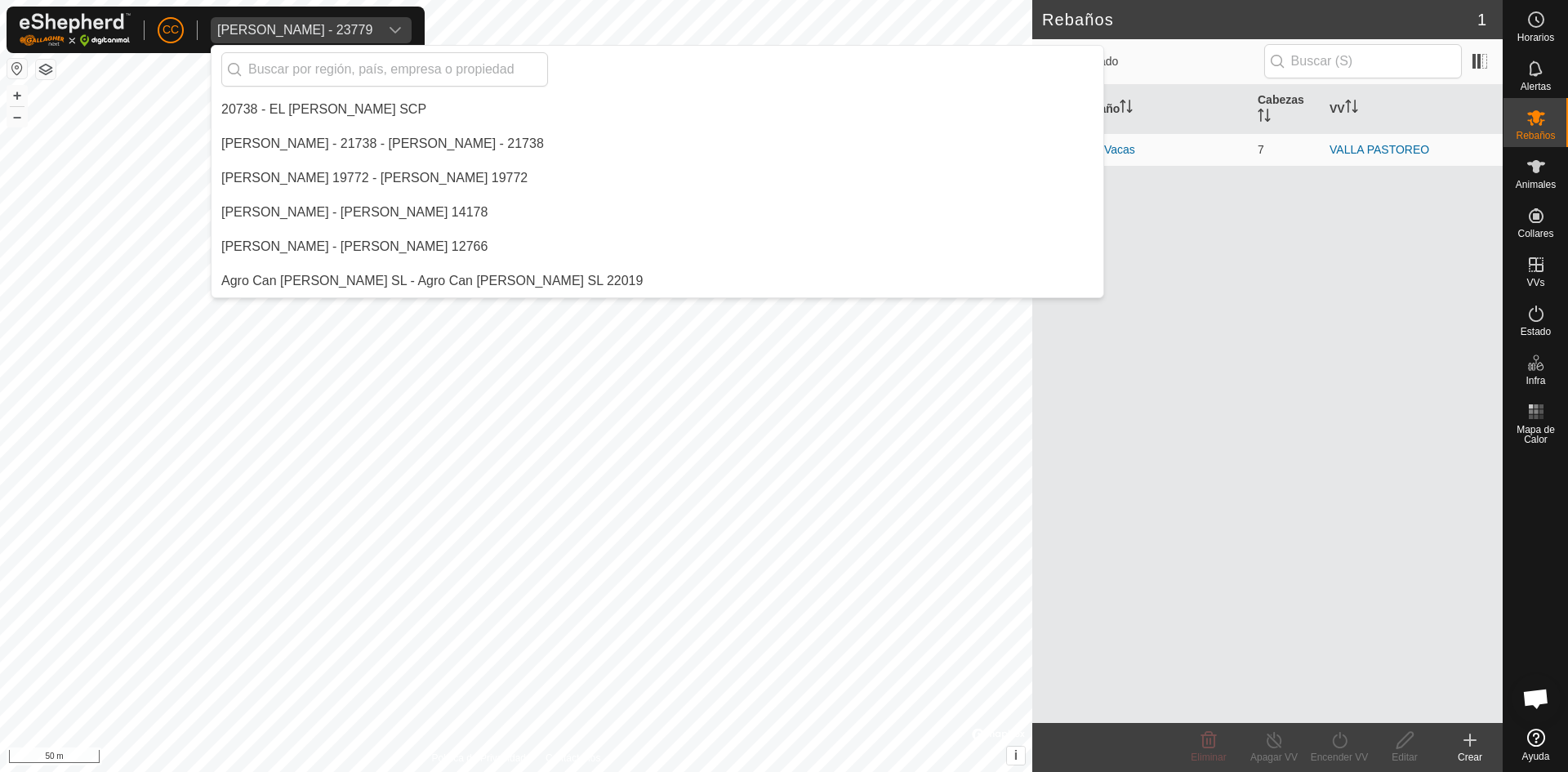
scroll to position [7858, 0]
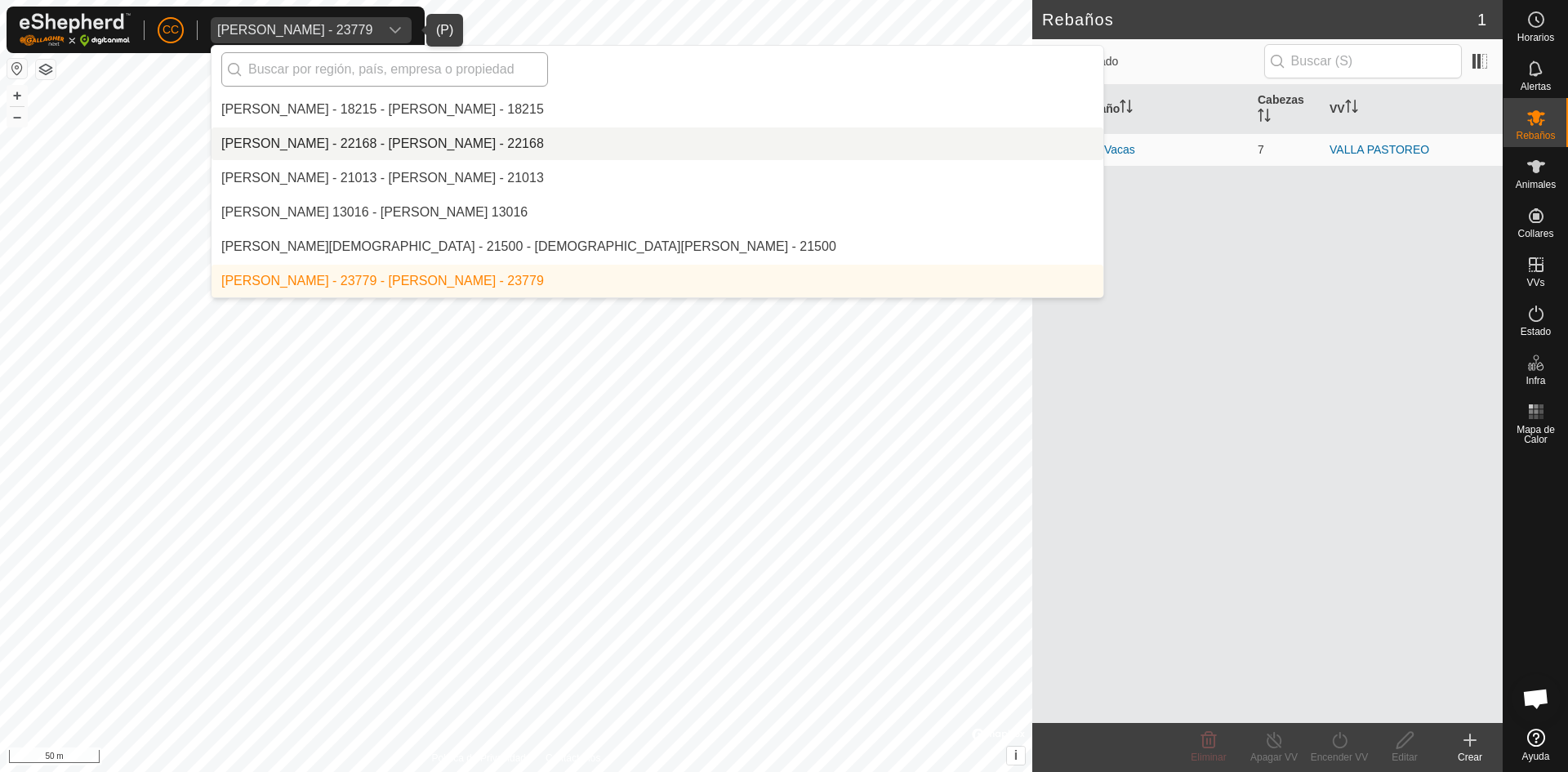
click at [368, 78] on input "text" at bounding box center [385, 69] width 327 height 34
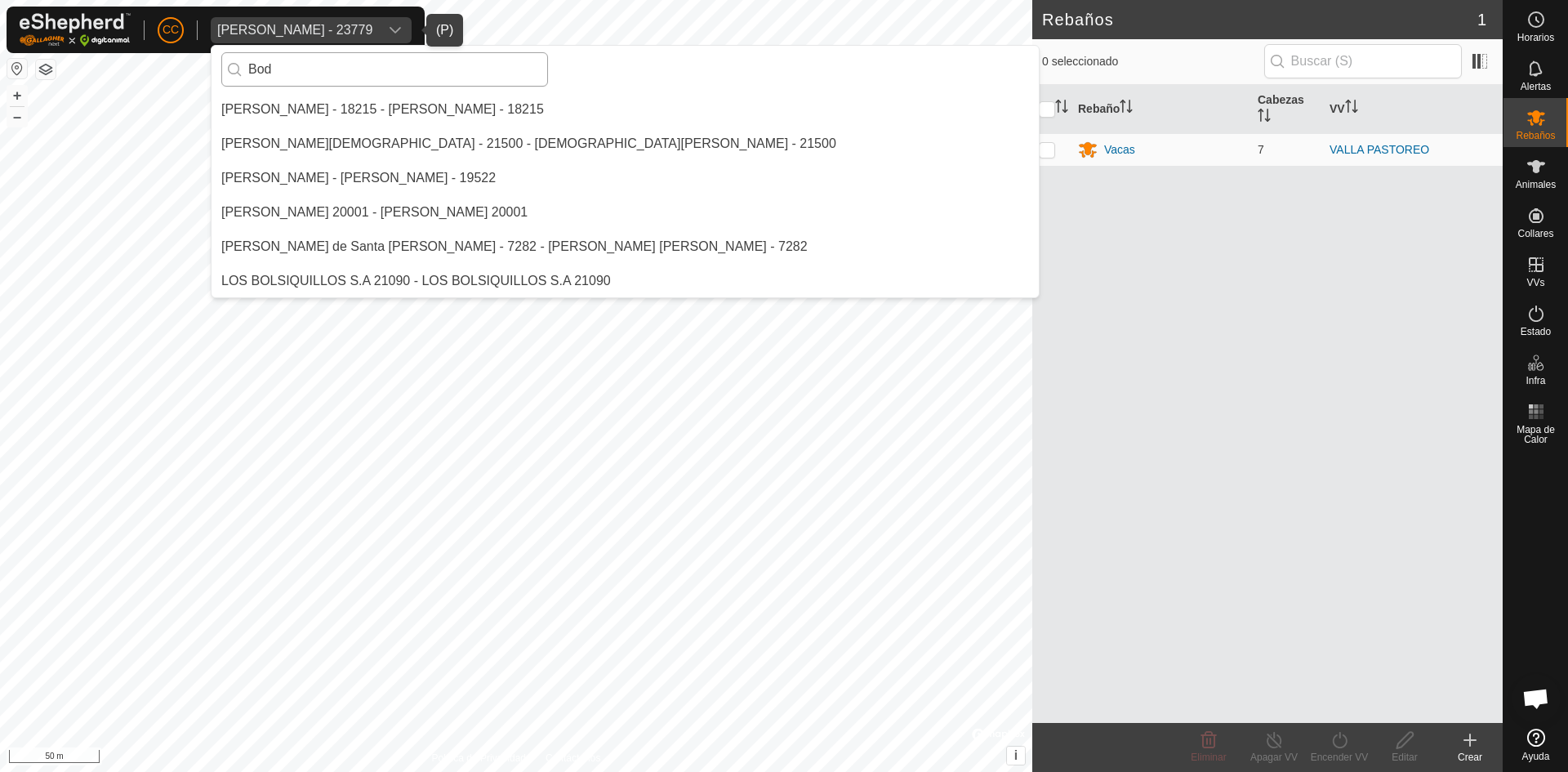
scroll to position [0, 0]
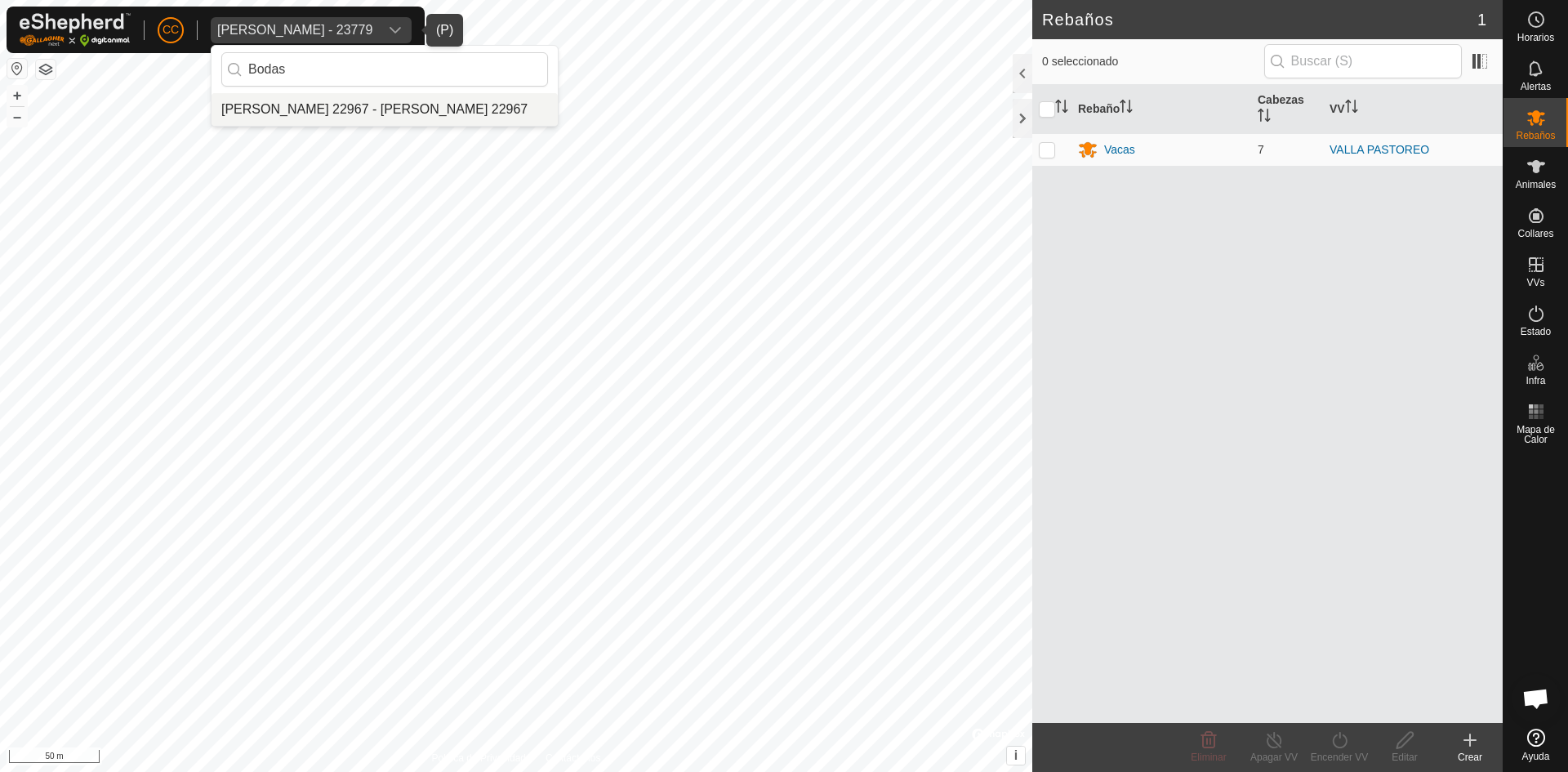
type input "Bodas"
click at [368, 99] on li "[PERSON_NAME] 22967 - [PERSON_NAME] 22967" at bounding box center [384, 109] width 346 height 32
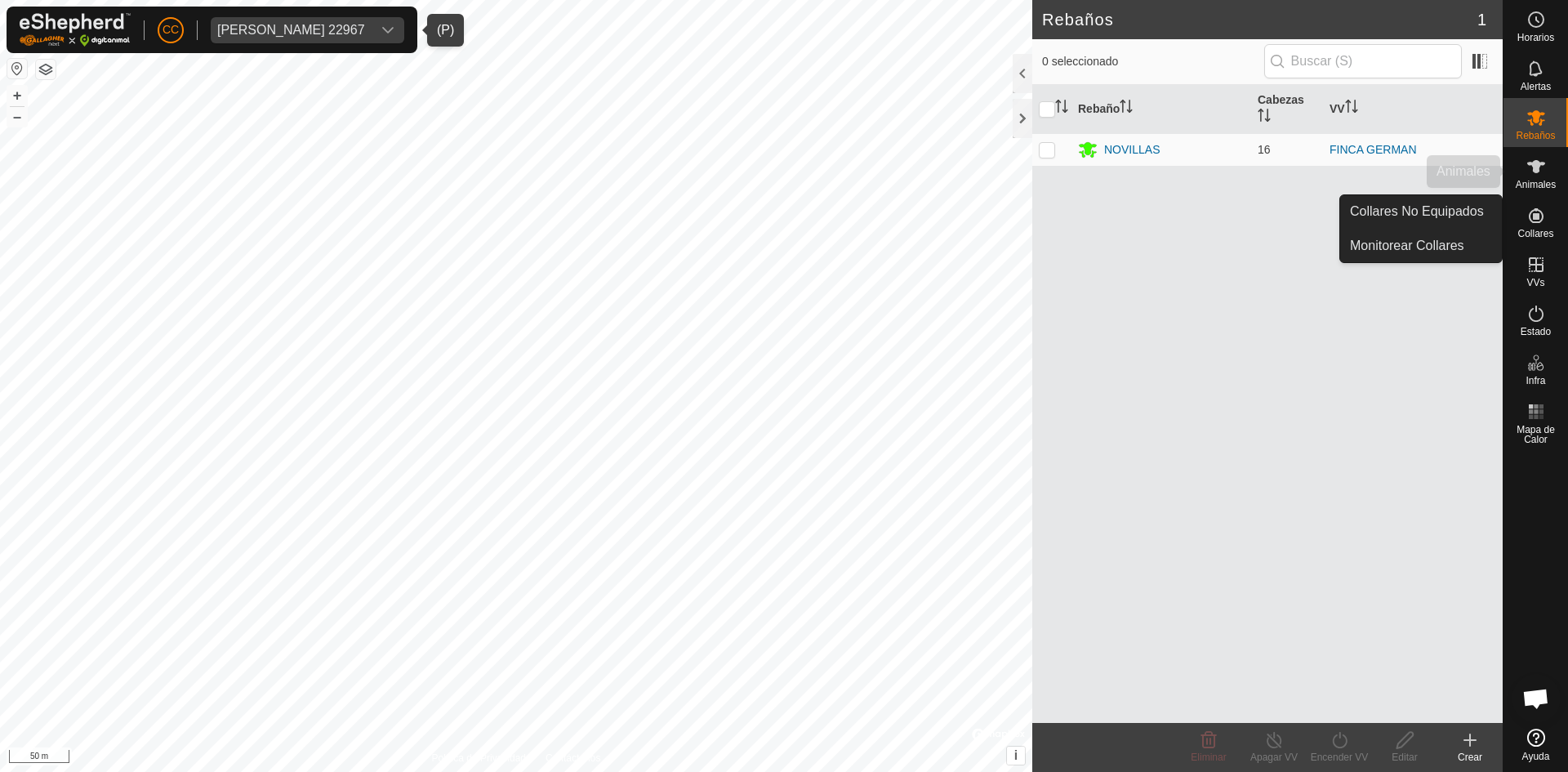
click at [1529, 183] on span "Animales" at bounding box center [1536, 185] width 40 height 10
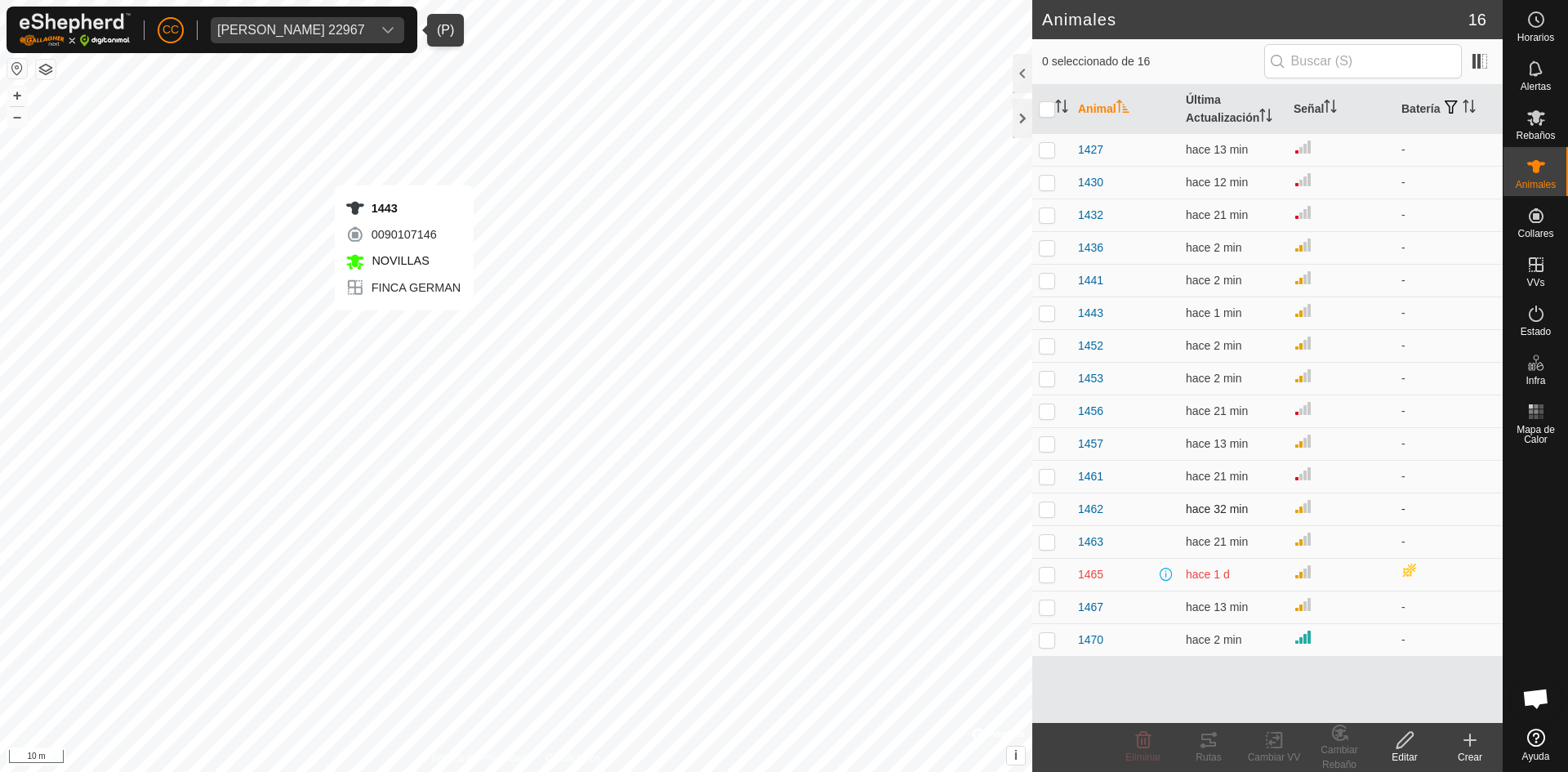
checkbox input "true"
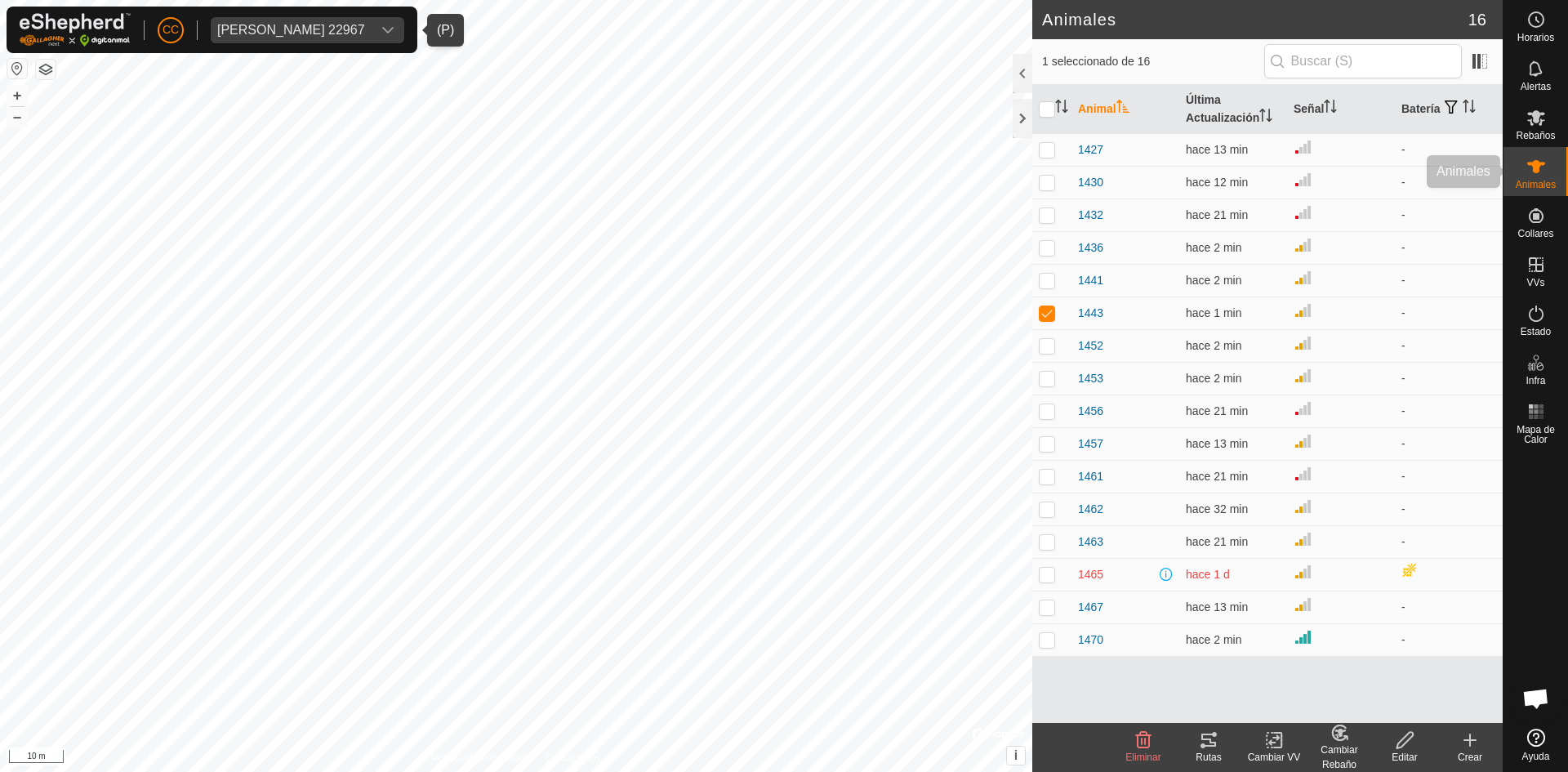
click at [1536, 169] on icon at bounding box center [1536, 167] width 18 height 13
click at [1534, 115] on icon at bounding box center [1536, 118] width 18 height 16
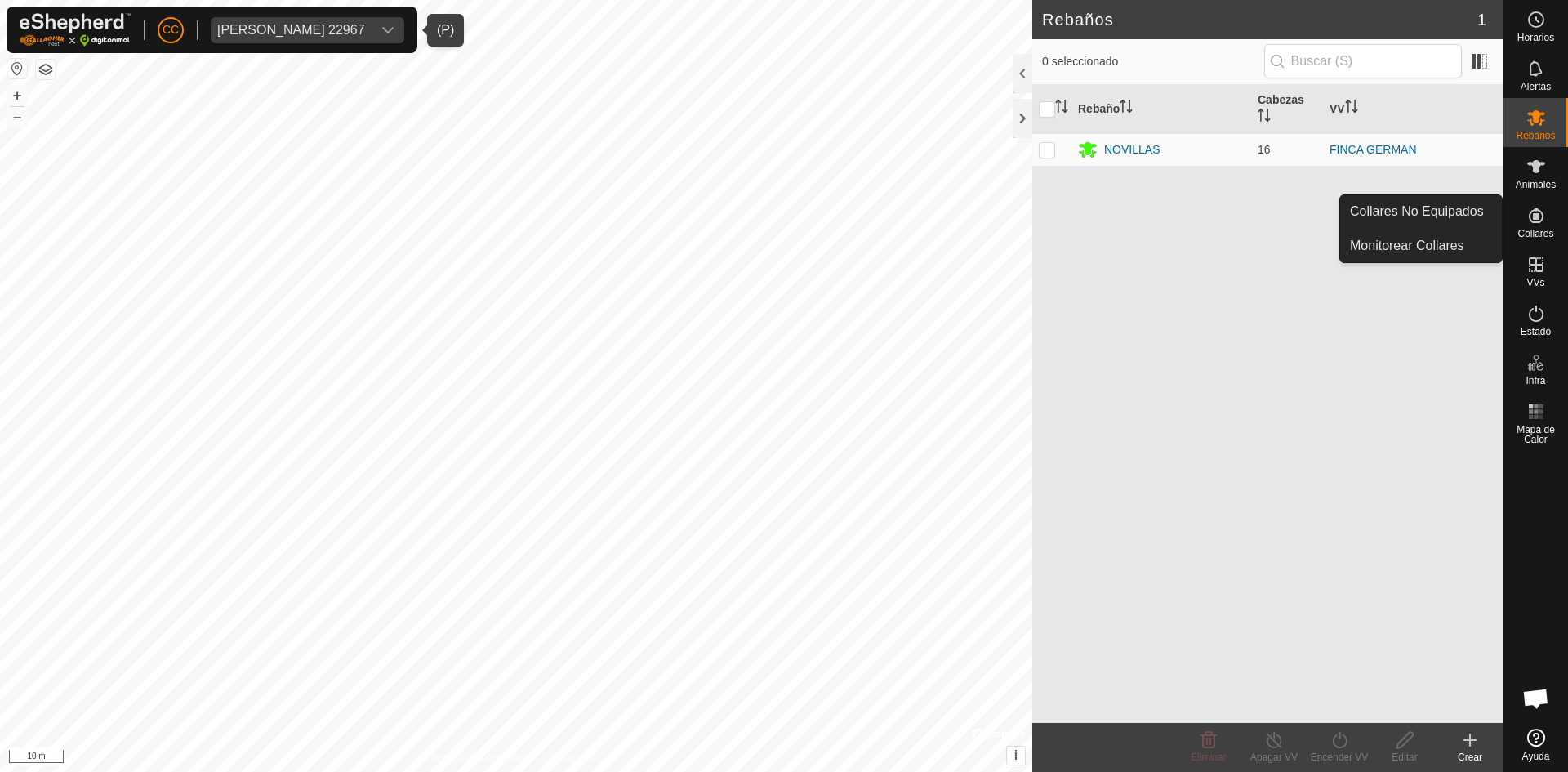
click at [1536, 217] on icon at bounding box center [1536, 216] width 15 height 15
click at [1539, 225] on icon at bounding box center [1536, 216] width 20 height 20
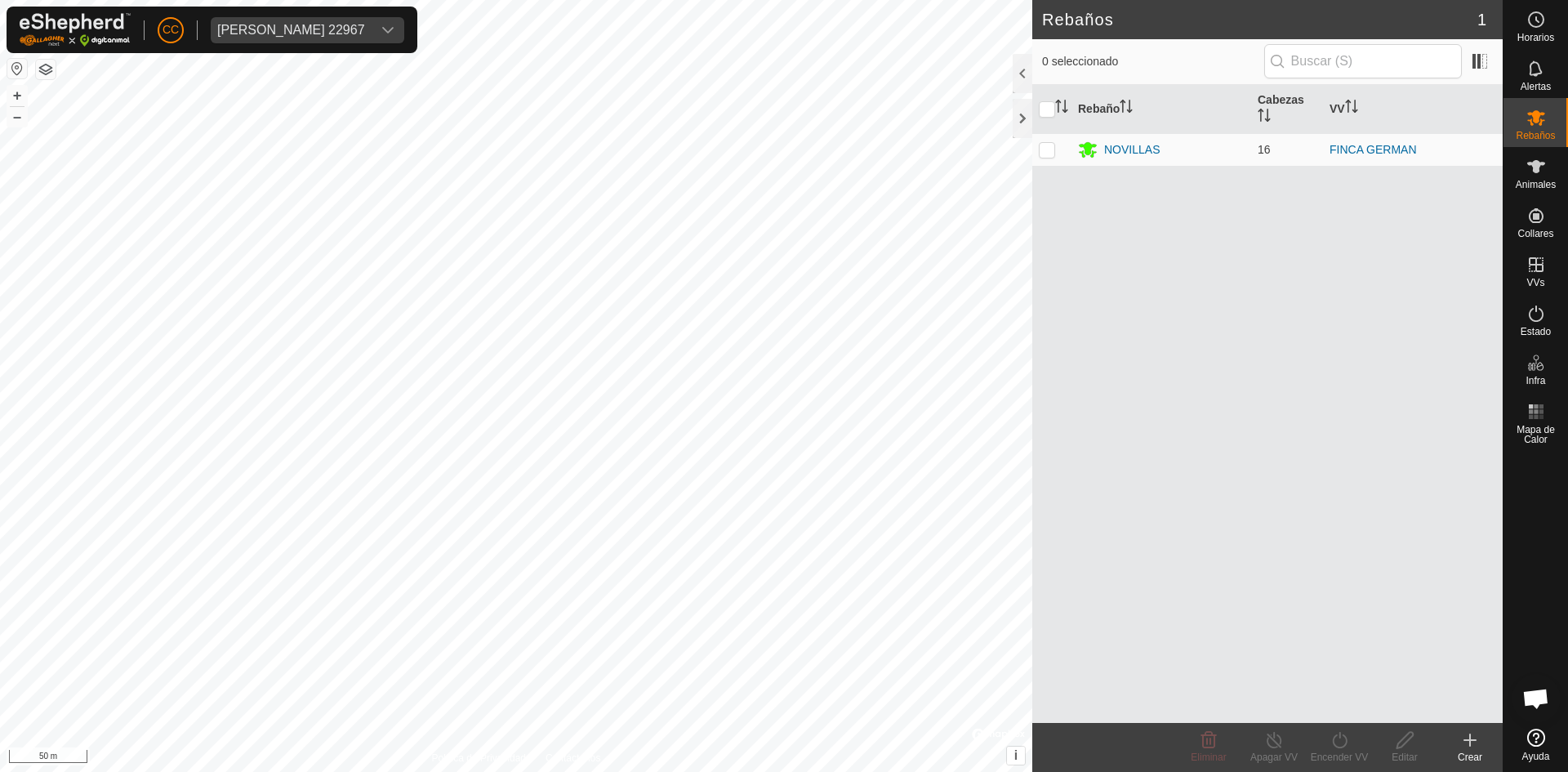
click at [1546, 740] on link "Ayuda" at bounding box center [1536, 745] width 65 height 46
click at [1542, 691] on span "Chat abierto" at bounding box center [1536, 701] width 27 height 23
